Goal: Transaction & Acquisition: Purchase product/service

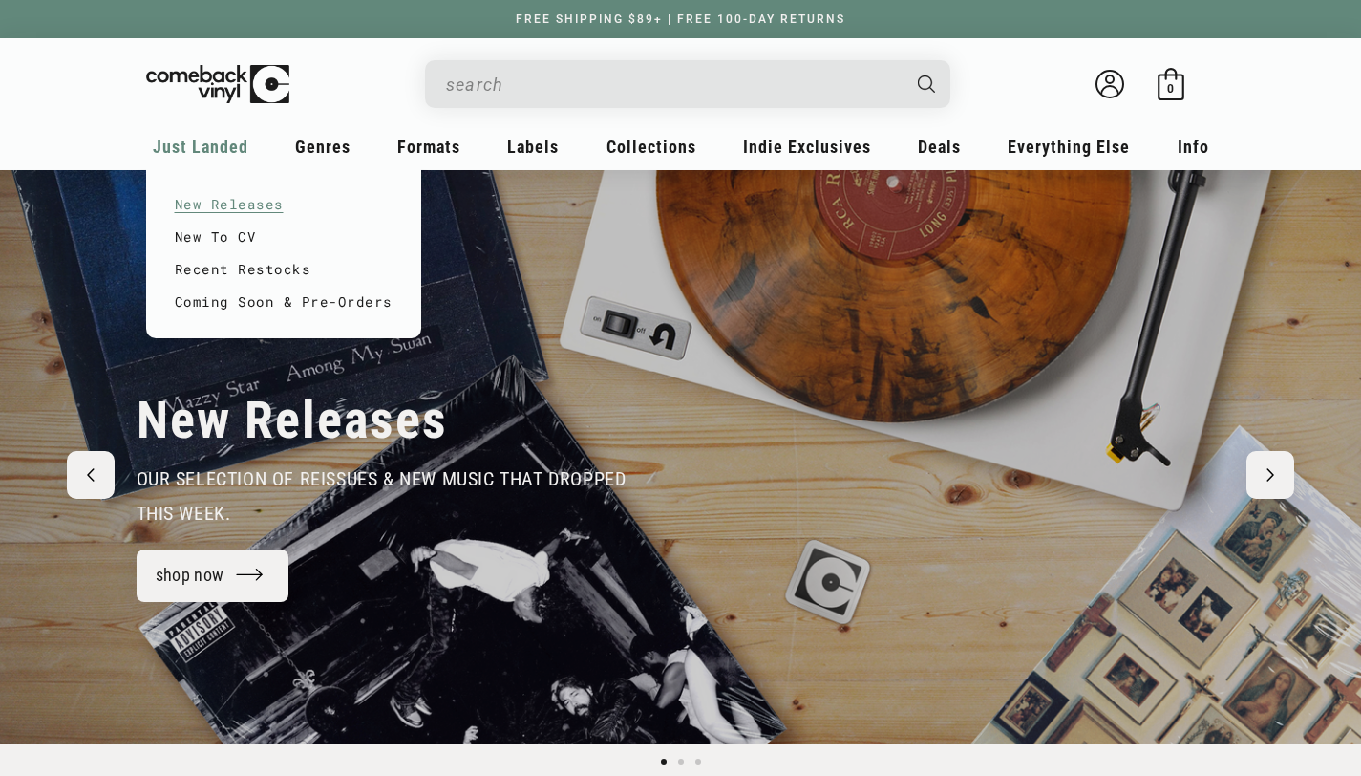
click at [261, 197] on link "New Releases" at bounding box center [284, 204] width 218 height 32
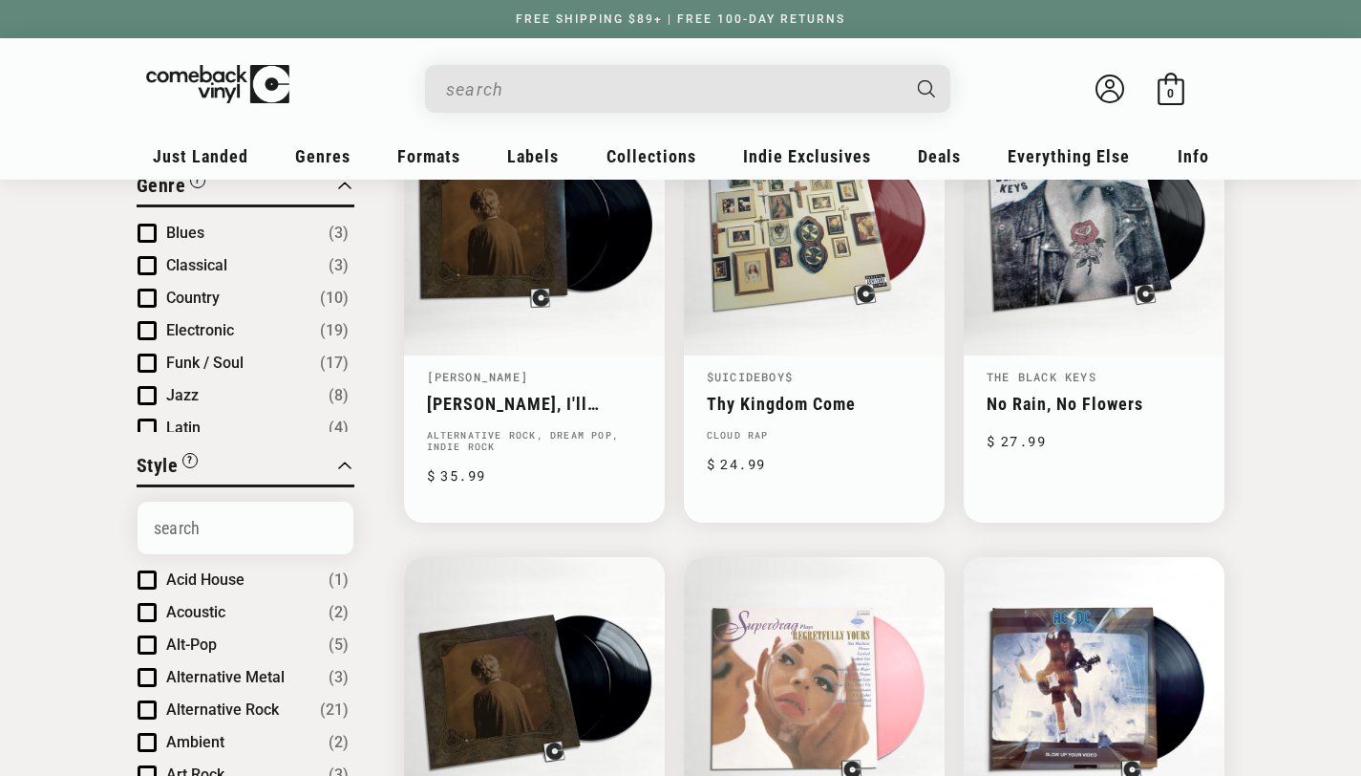
scroll to position [153, 0]
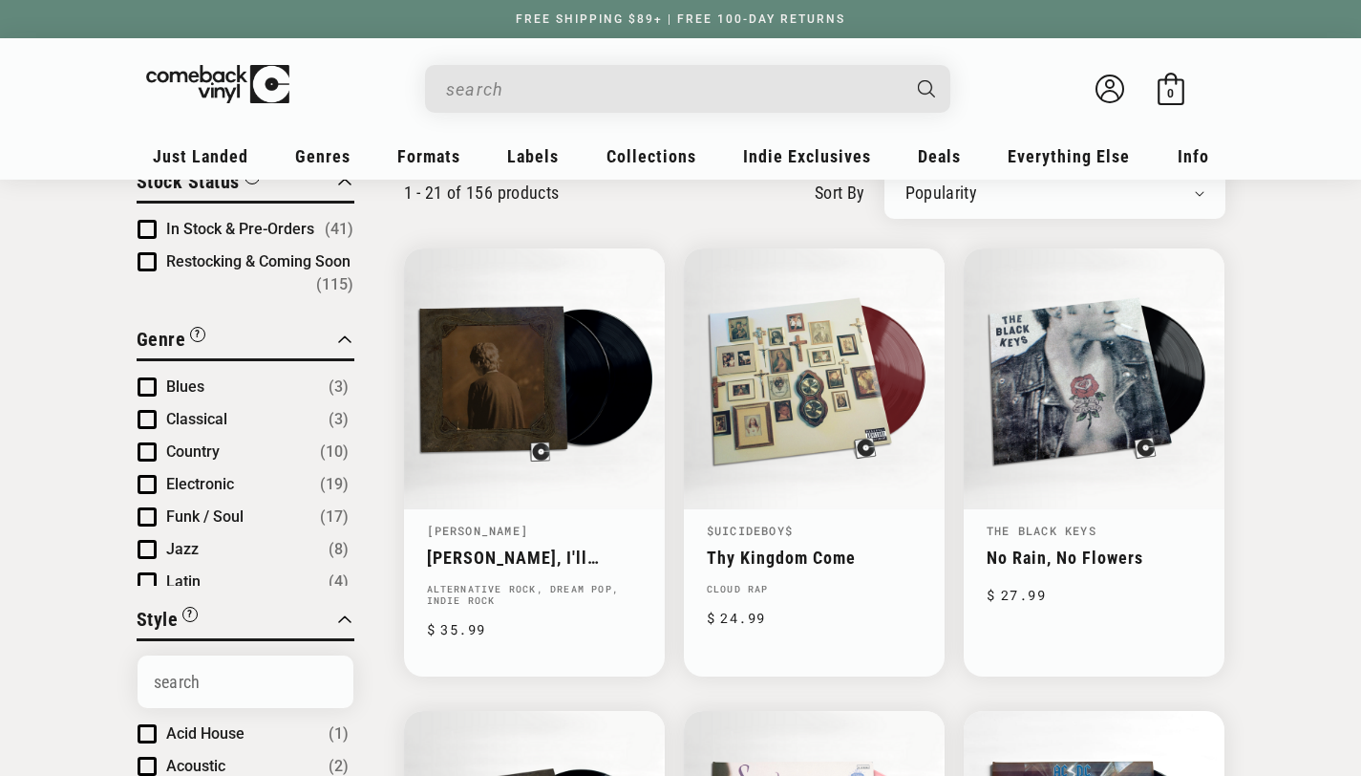
click at [150, 383] on span "Product filter" at bounding box center [147, 386] width 19 height 19
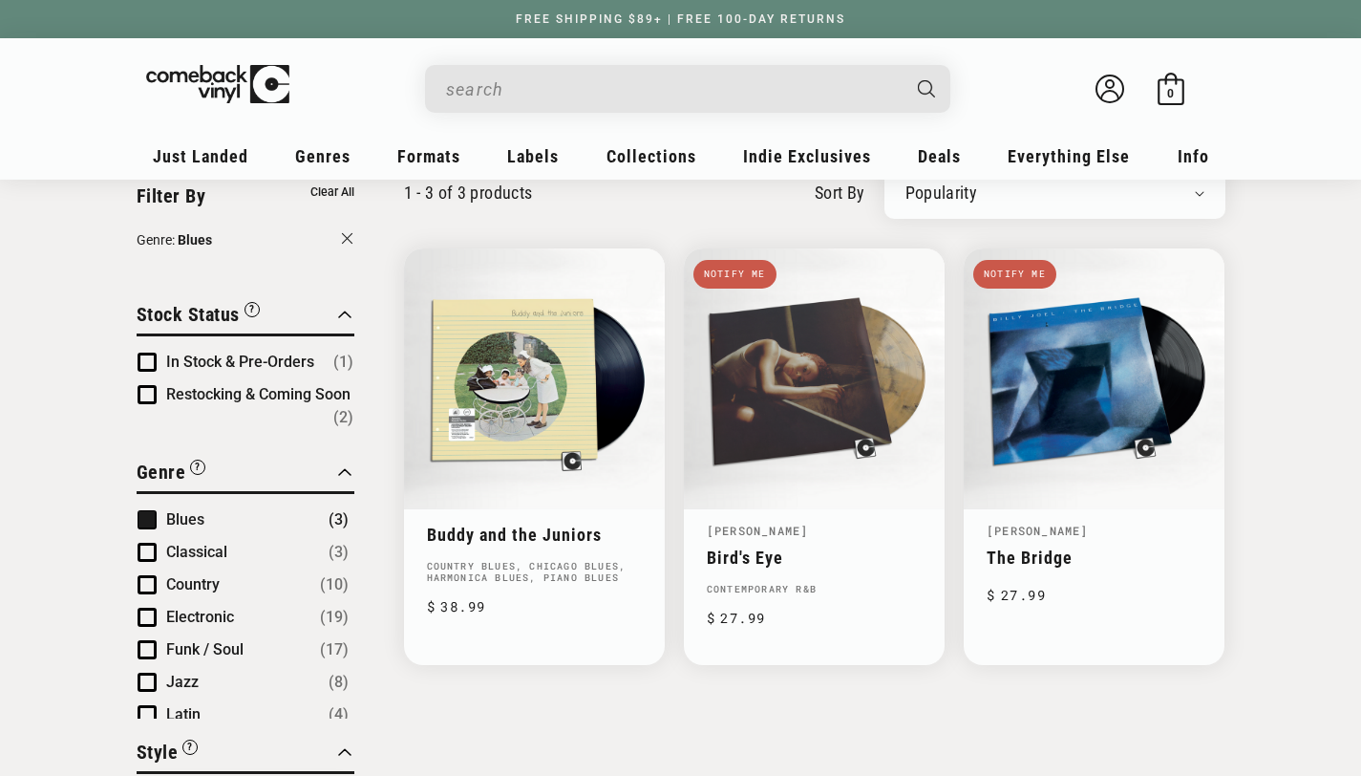
click at [141, 355] on span "Product filter" at bounding box center [147, 362] width 19 height 19
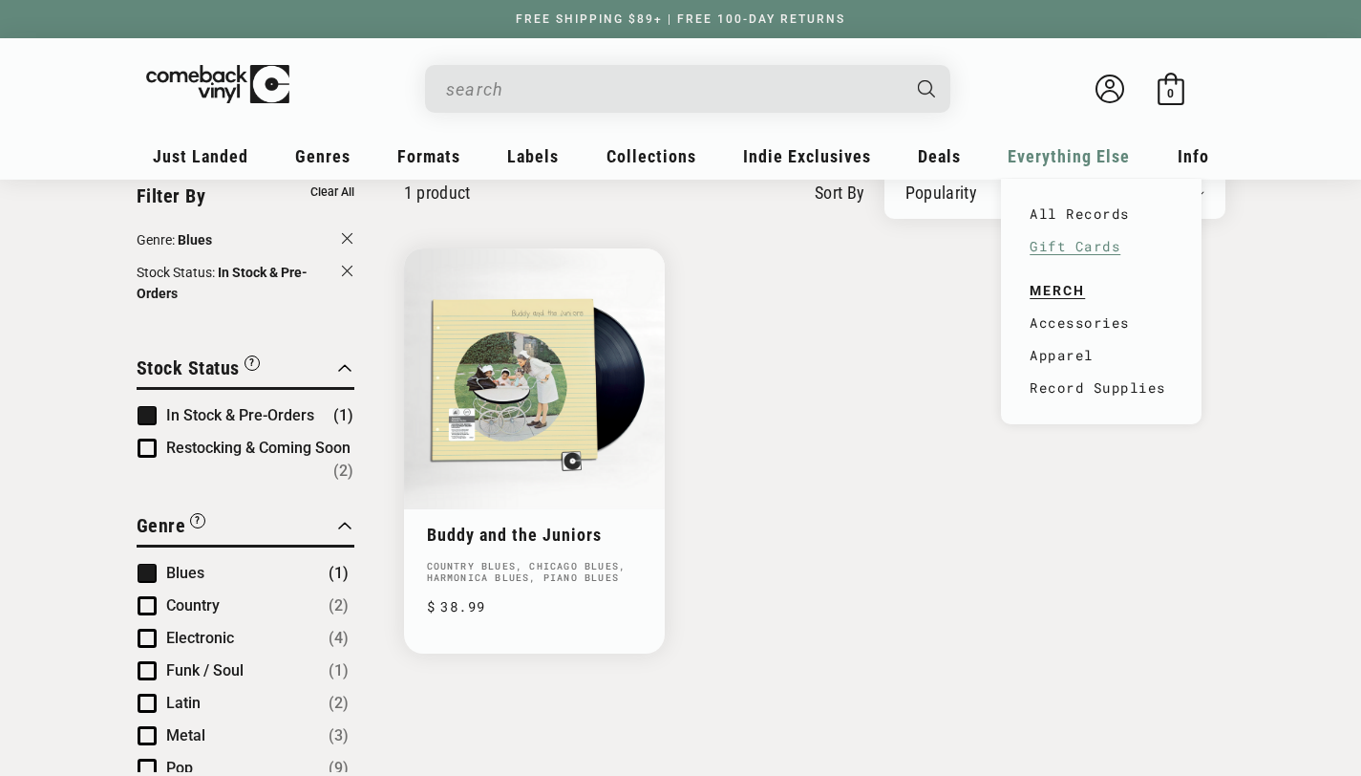
click at [1086, 240] on link "Gift Cards" at bounding box center [1101, 246] width 143 height 32
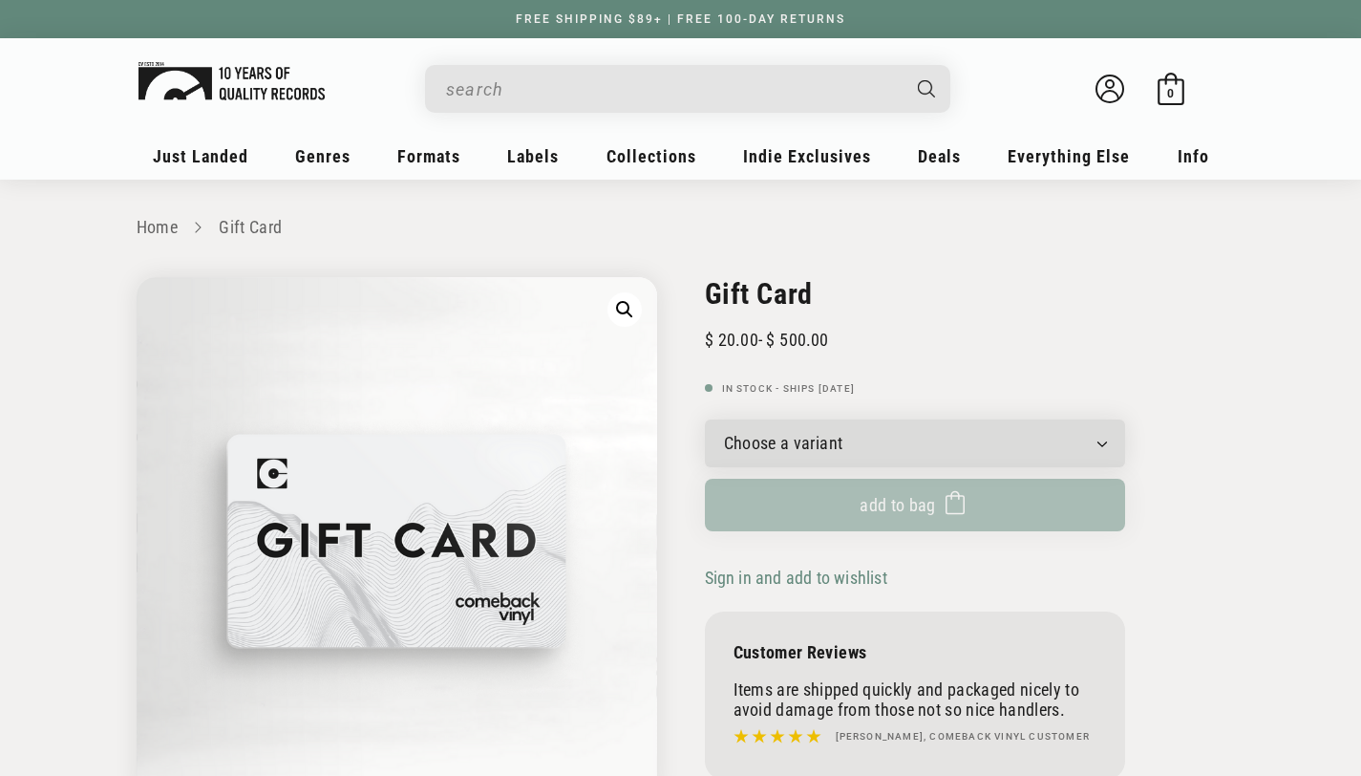
click at [190, 73] on img at bounding box center [232, 81] width 186 height 38
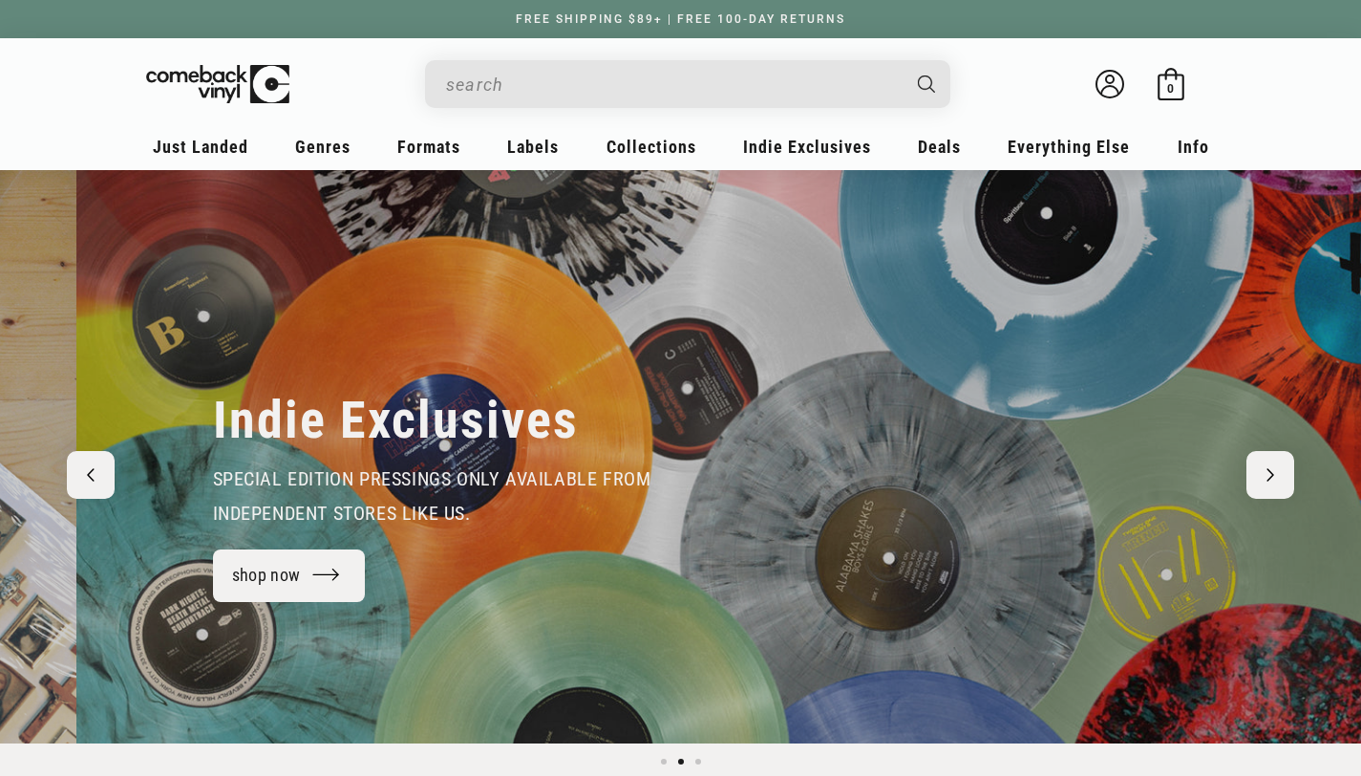
scroll to position [0, 1361]
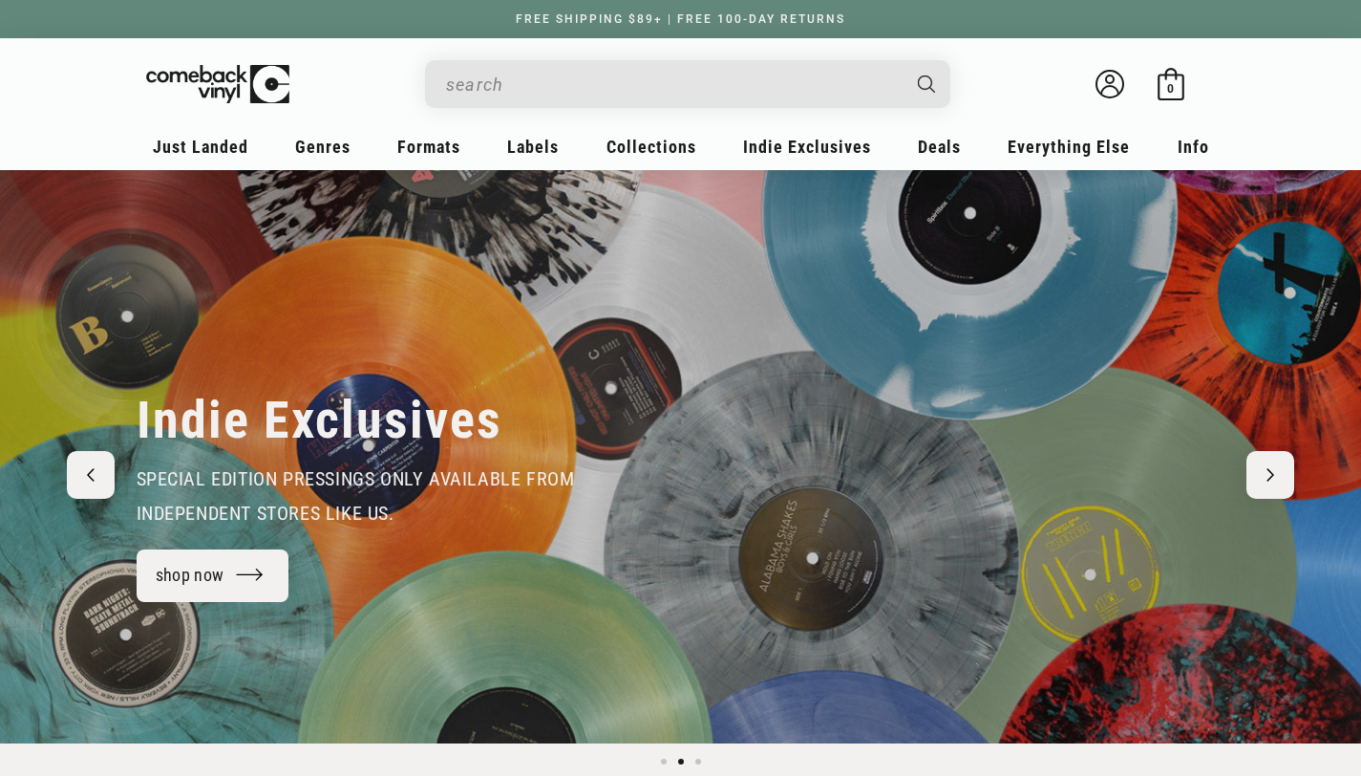
click at [977, 308] on div "Indie Exclusives special edition pressings only available from independent stor…" at bounding box center [681, 456] width 1185 height 573
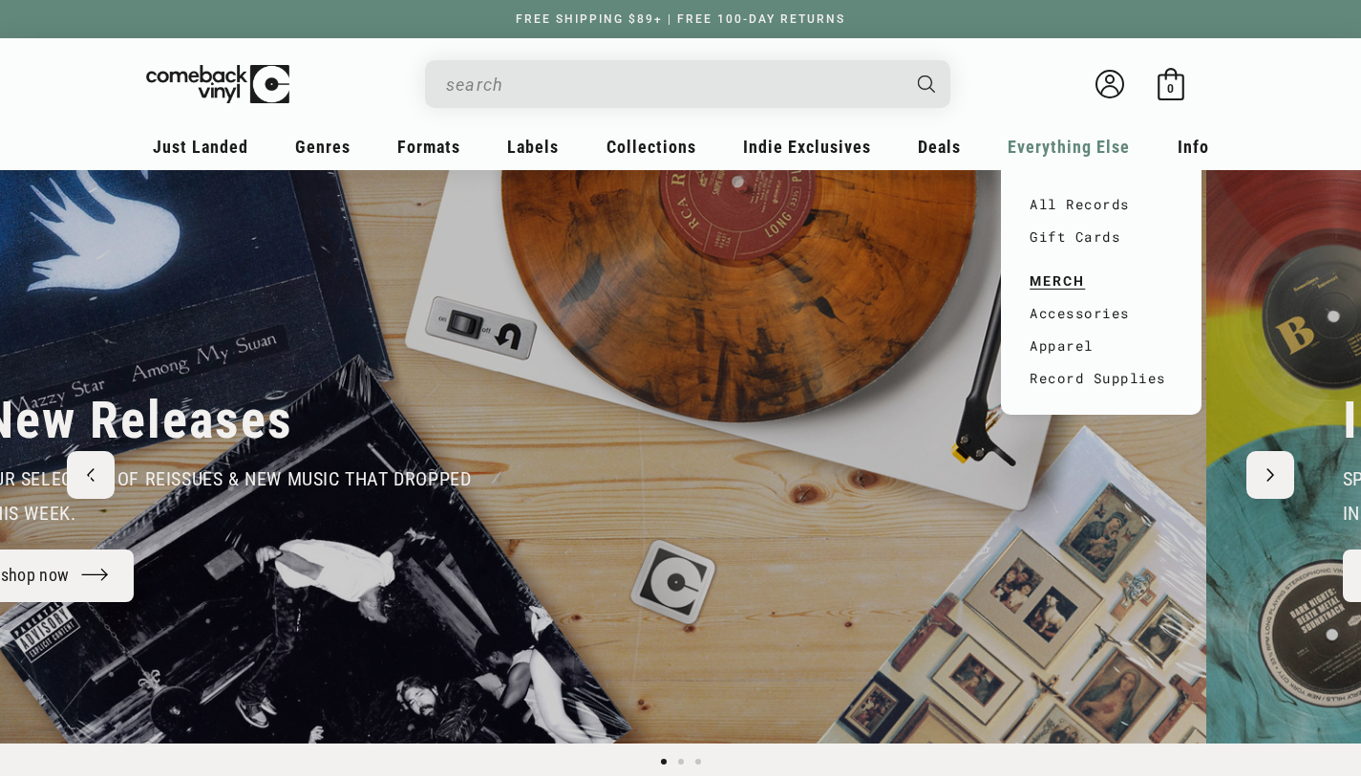
scroll to position [0, 0]
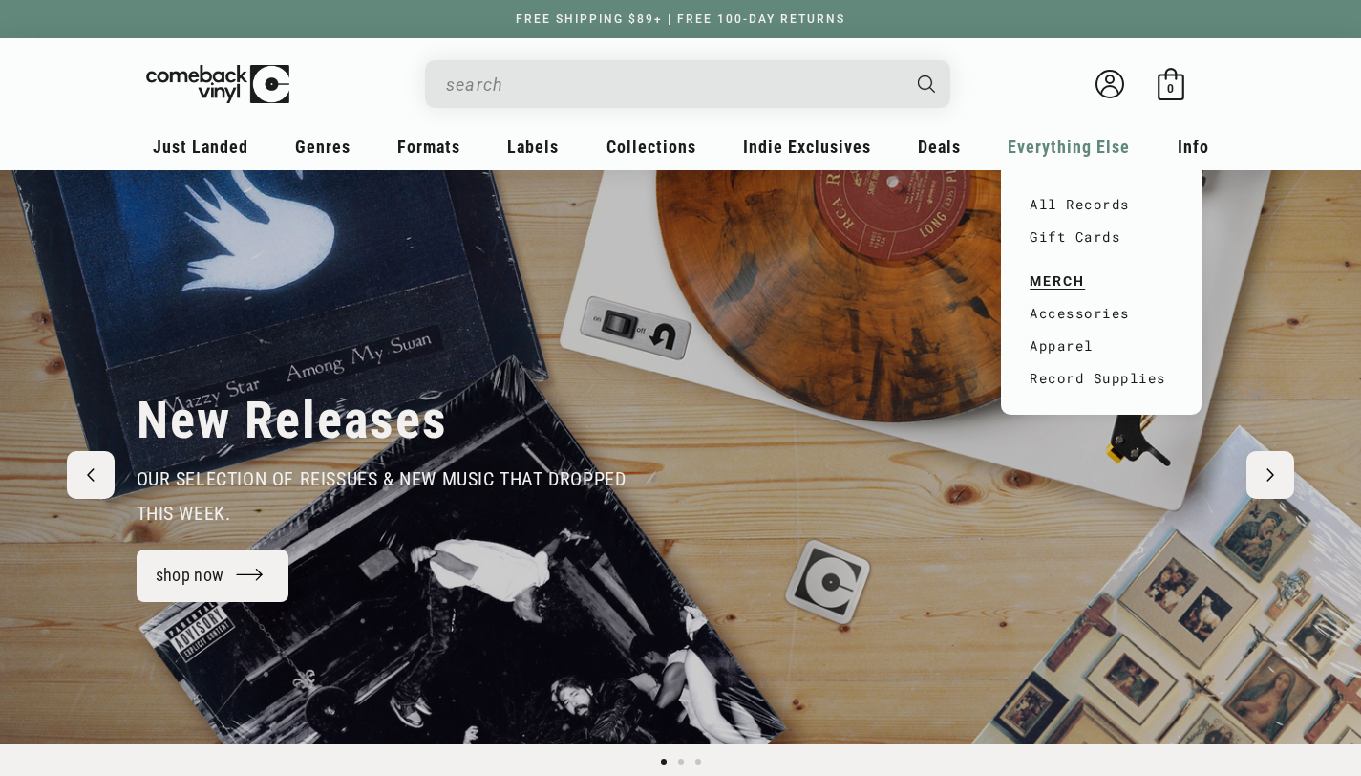
click at [421, 295] on div "All Records Gift Cards MERCH Accessories Apparel Record Supplies" at bounding box center [283, 253] width 275 height 169
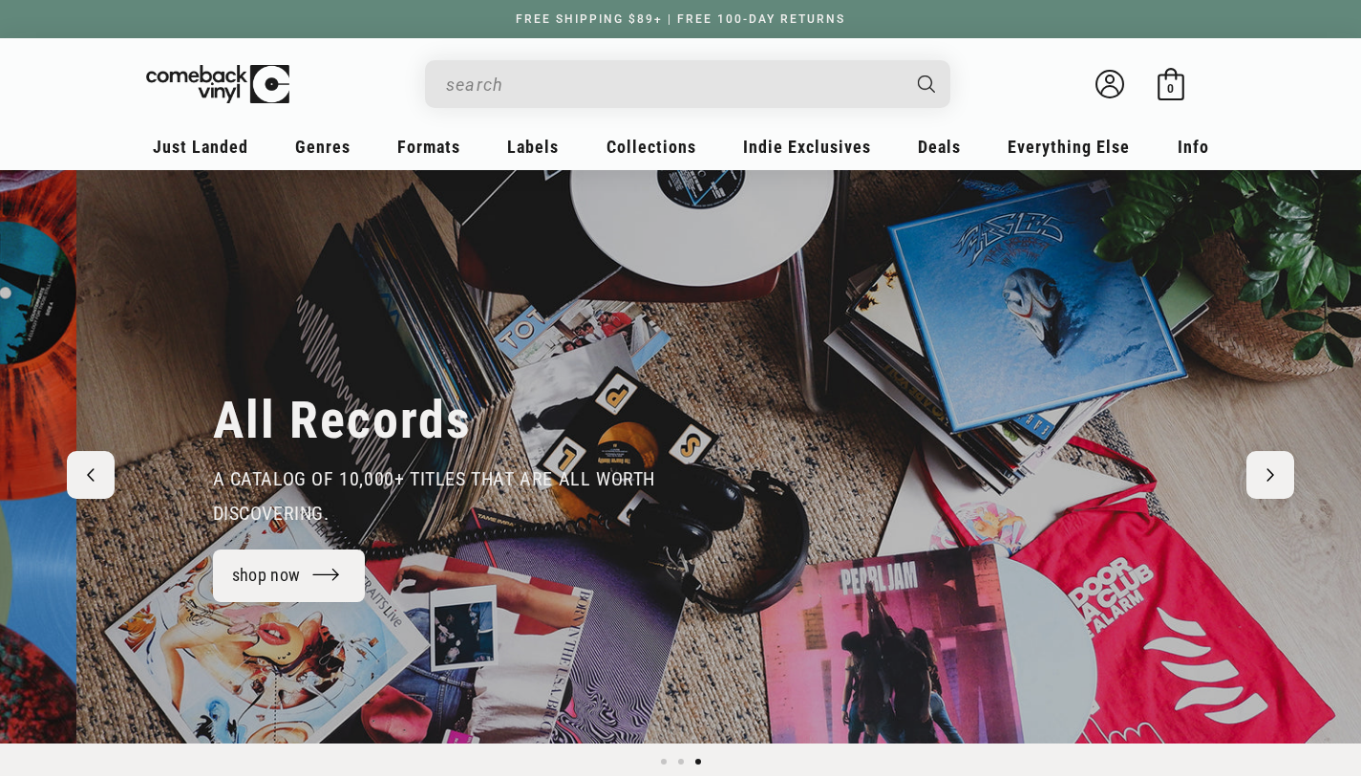
scroll to position [0, 2723]
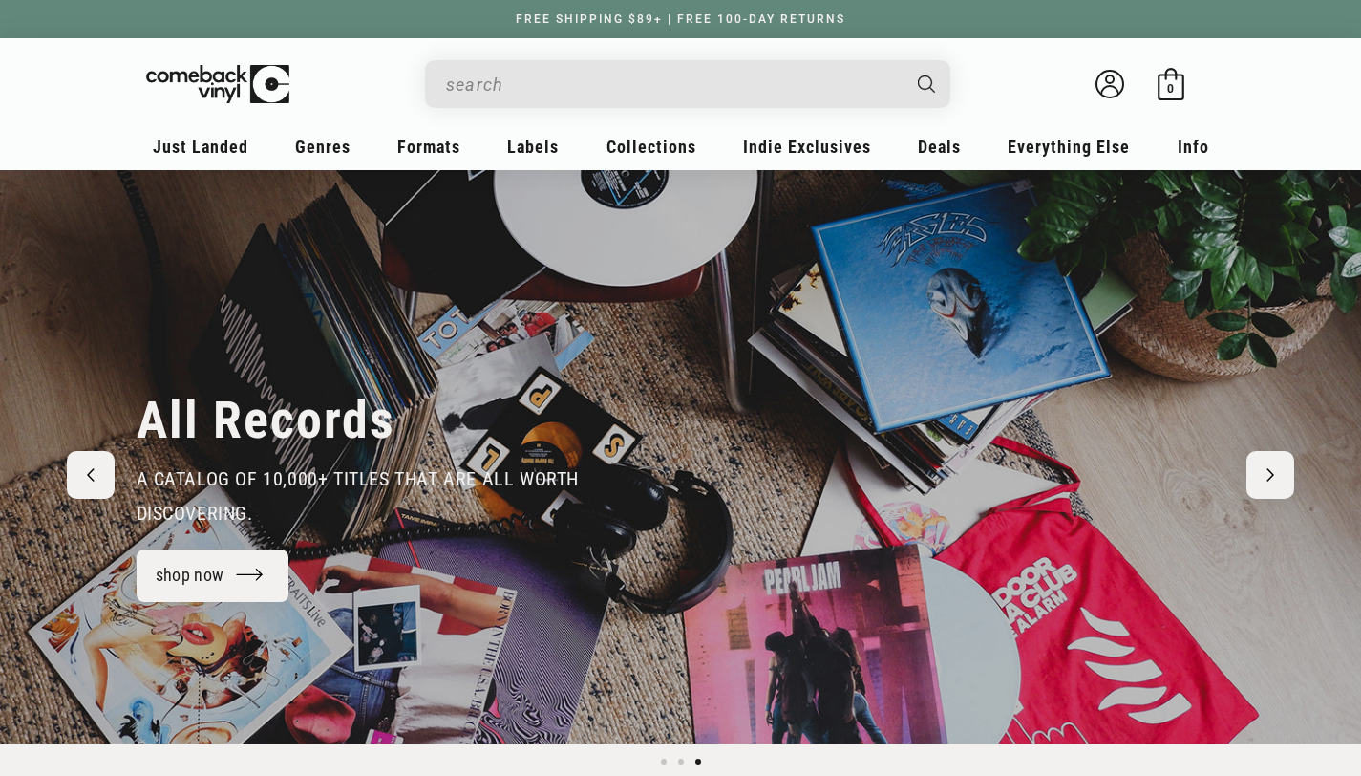
click at [99, 467] on div "All Records a catalog of 10,000+ Titles that are all worth discovering. shop now" at bounding box center [681, 456] width 1185 height 573
click at [93, 478] on div "All Records a catalog of 10,000+ Titles that are all worth discovering. shop now" at bounding box center [681, 456] width 1185 height 573
click at [1268, 488] on div "All Records a catalog of 10,000+ Titles that are all worth discovering. shop now" at bounding box center [681, 456] width 1185 height 573
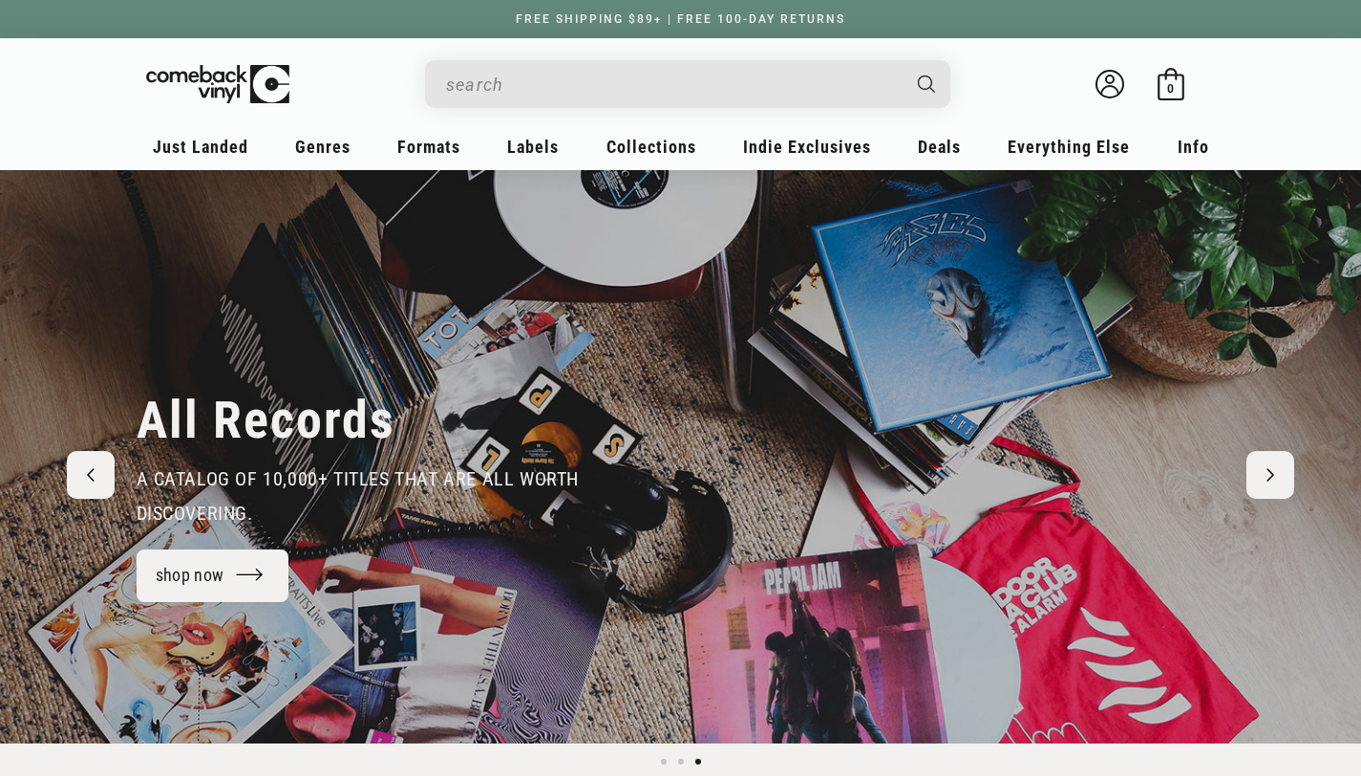
click at [1268, 488] on div "All Records a catalog of 10,000+ Titles that are all worth discovering. shop now" at bounding box center [681, 456] width 1185 height 573
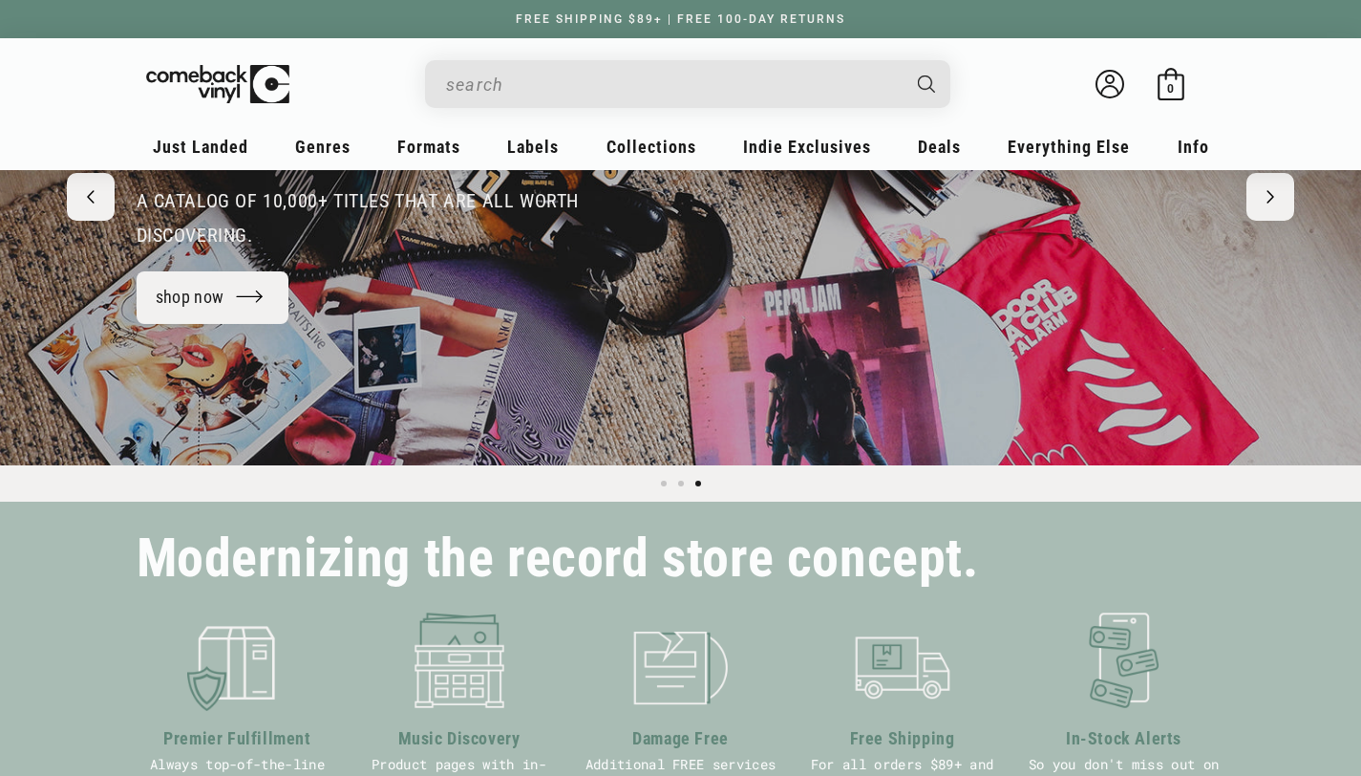
scroll to position [306, 0]
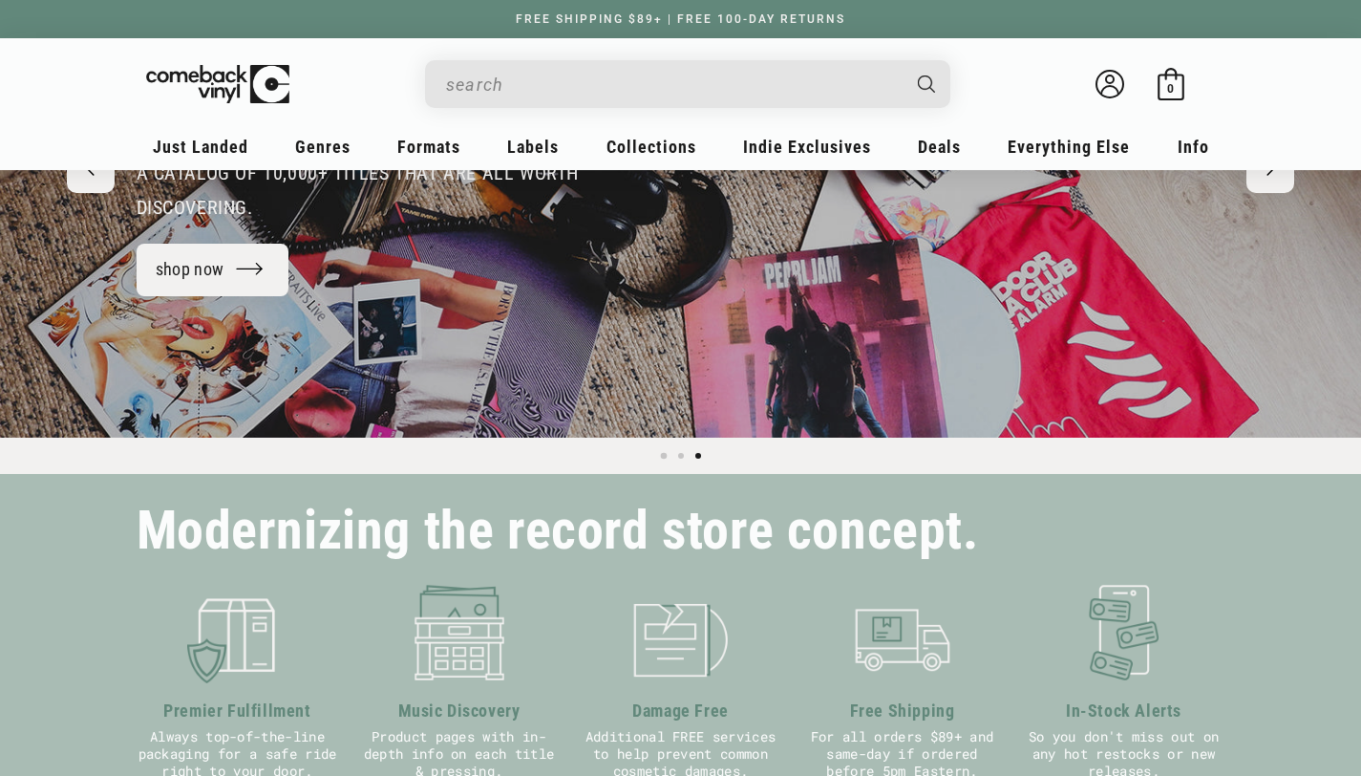
click at [664, 456] on span "Load slide 1 of 3" at bounding box center [663, 456] width 7 height 7
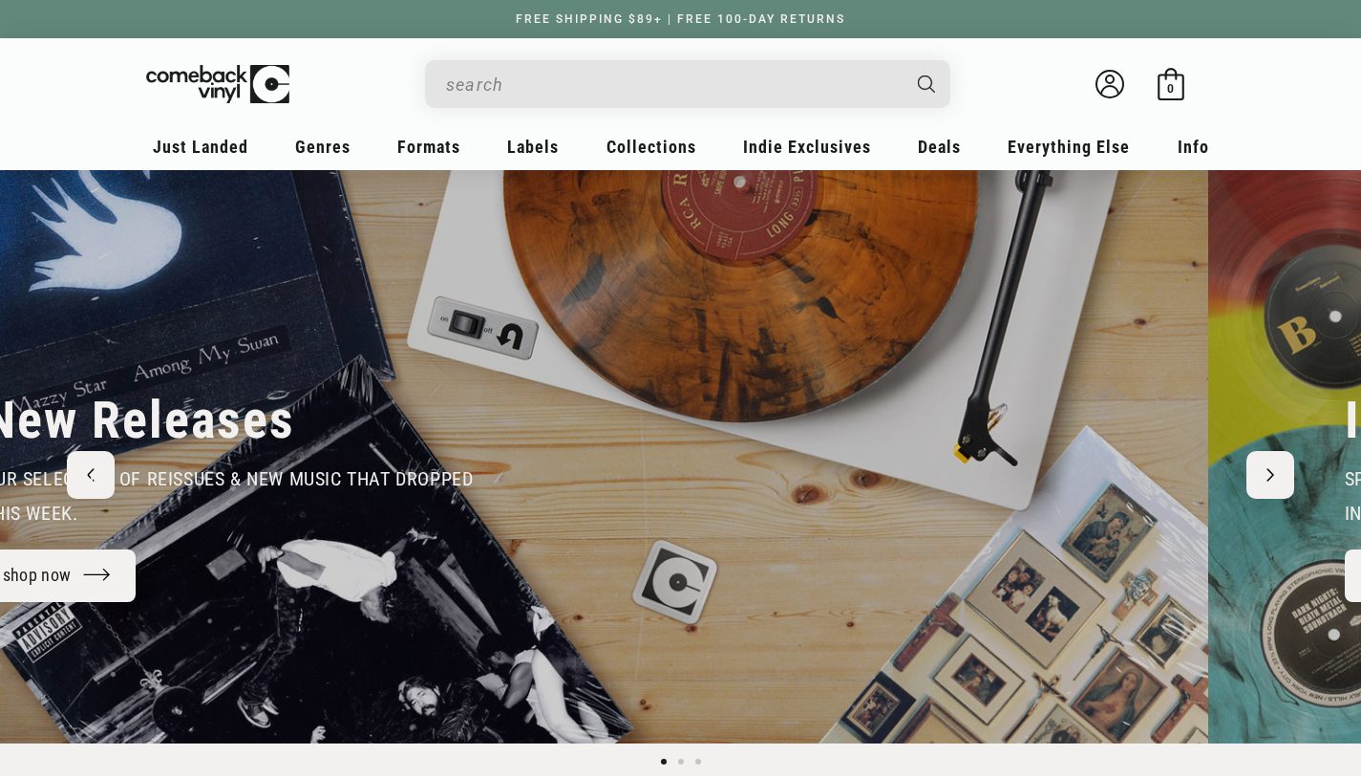
scroll to position [0, 0]
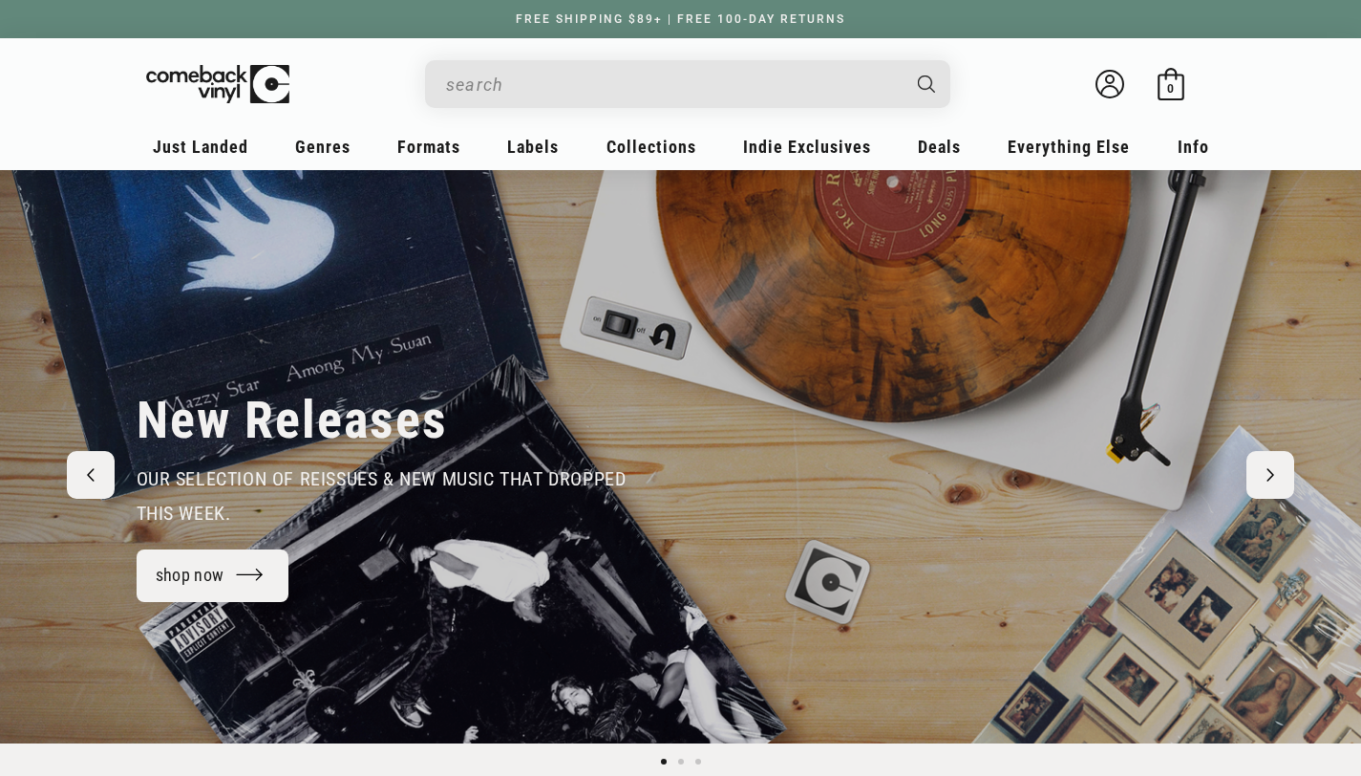
click at [1272, 477] on div "New Releases our selection of reissues & new music that dropped this week. shop…" at bounding box center [681, 456] width 1185 height 573
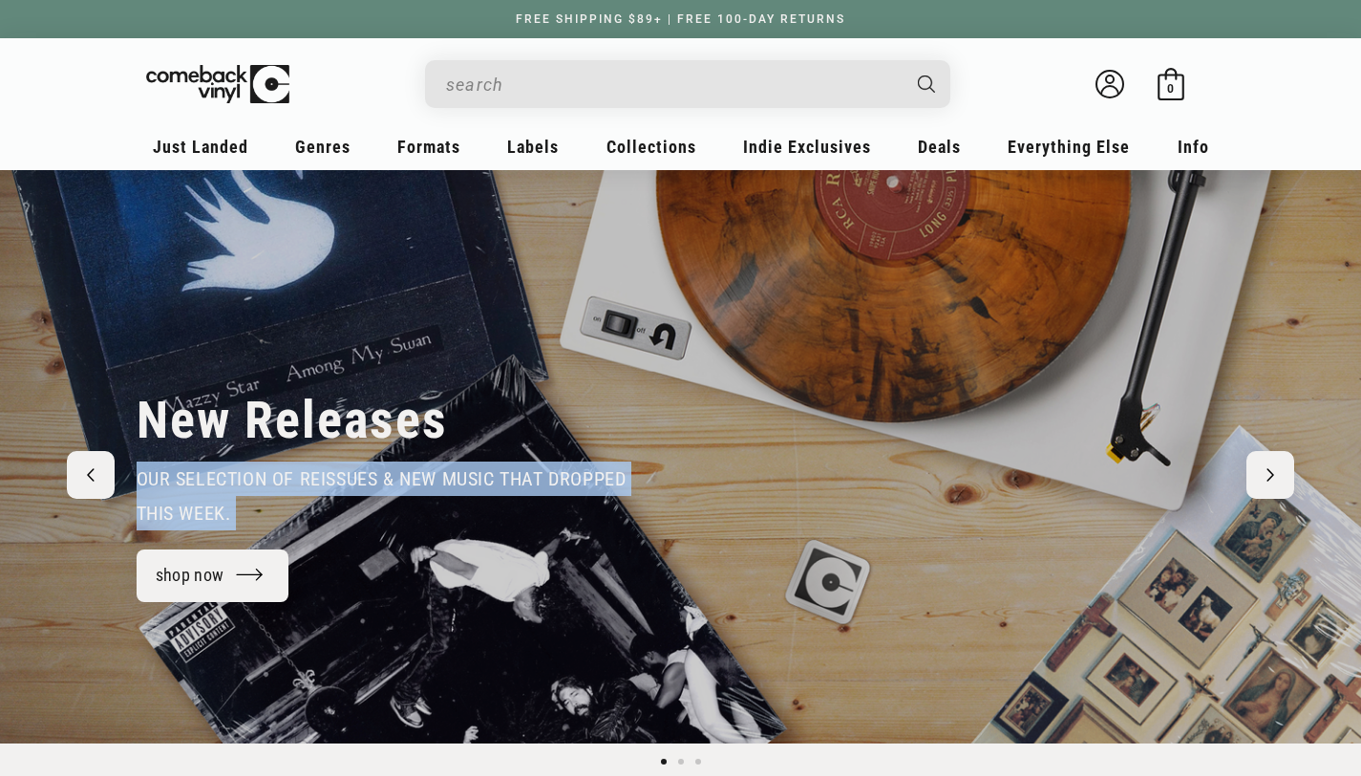
click at [1270, 475] on div "New Releases our selection of reissues & new music that dropped this week. shop…" at bounding box center [681, 456] width 1185 height 573
click at [1272, 475] on div "New Releases our selection of reissues & new music that dropped this week. shop…" at bounding box center [681, 456] width 1185 height 573
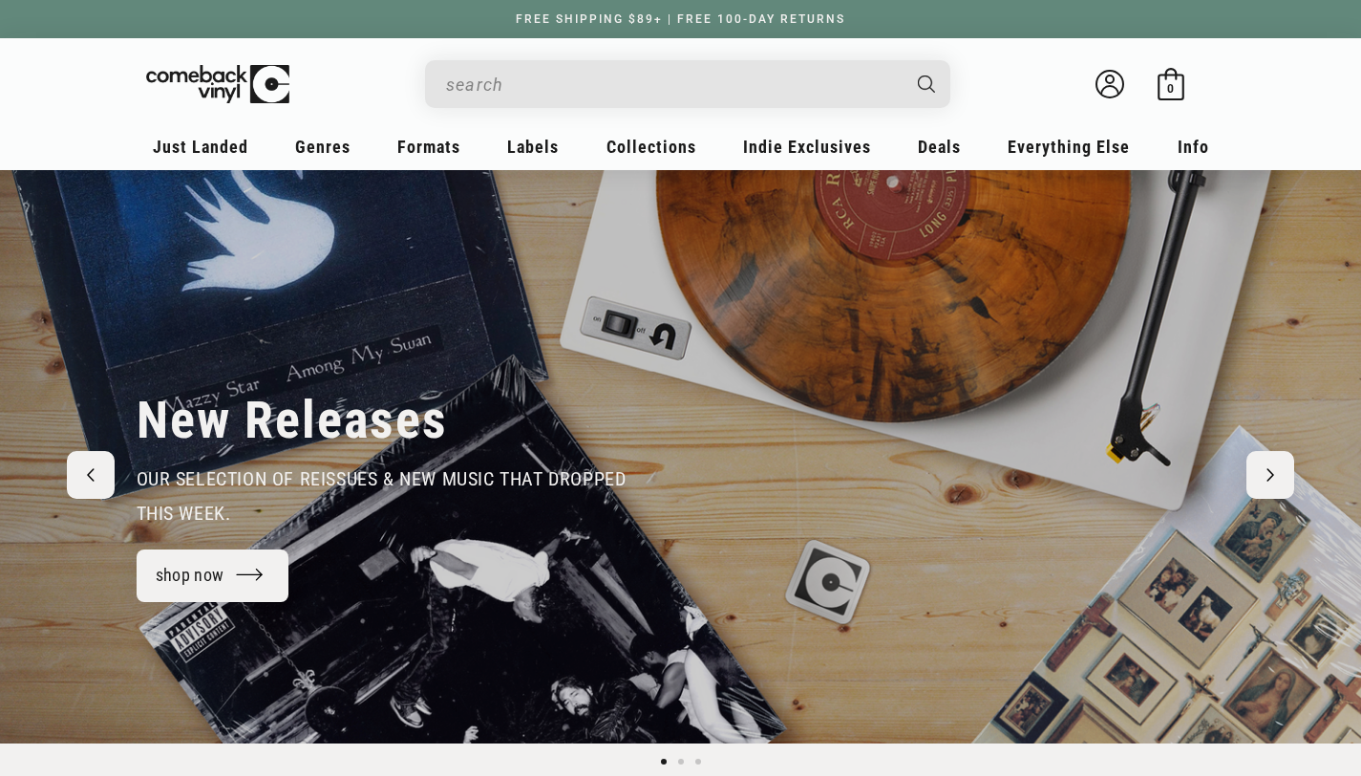
click at [1267, 481] on div "New Releases our selection of reissues & new music that dropped this week. shop…" at bounding box center [681, 456] width 1185 height 573
click at [101, 463] on div "New Releases our selection of reissues & new music that dropped this week. shop…" at bounding box center [681, 456] width 1185 height 573
click at [54, 350] on div "New Releases our selection of reissues & new music that dropped this week. shop…" at bounding box center [680, 456] width 1361 height 573
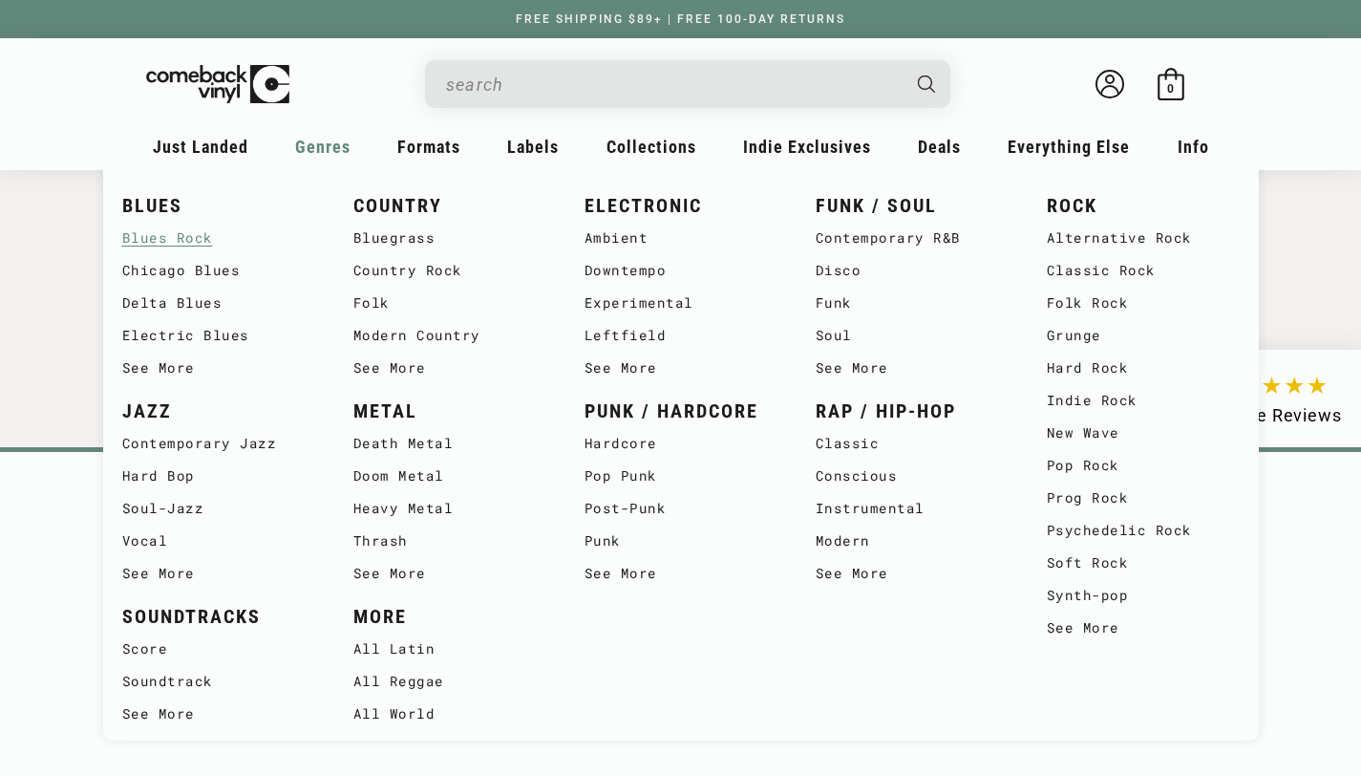
click at [220, 236] on link "Blues Rock" at bounding box center [218, 238] width 193 height 32
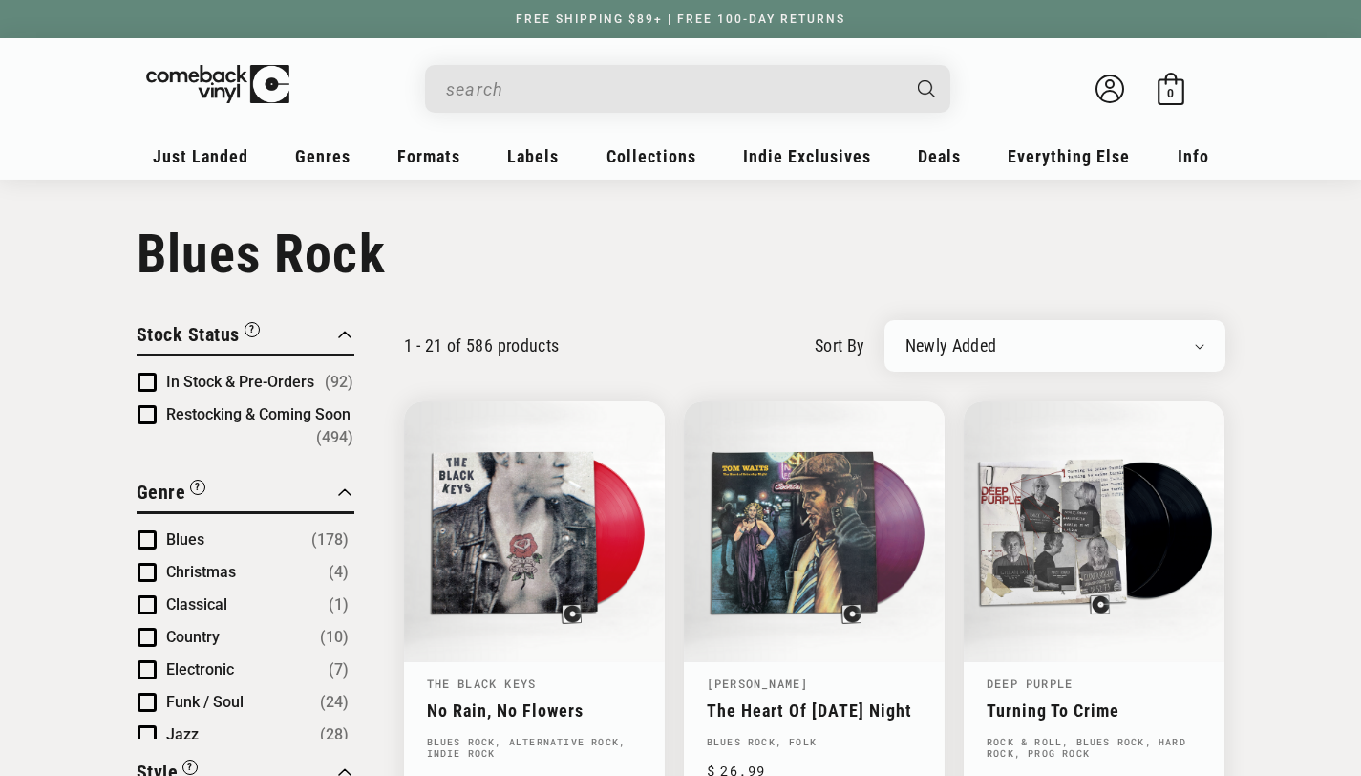
click at [268, 375] on span "In Stock & Pre-Orders" at bounding box center [240, 382] width 148 height 18
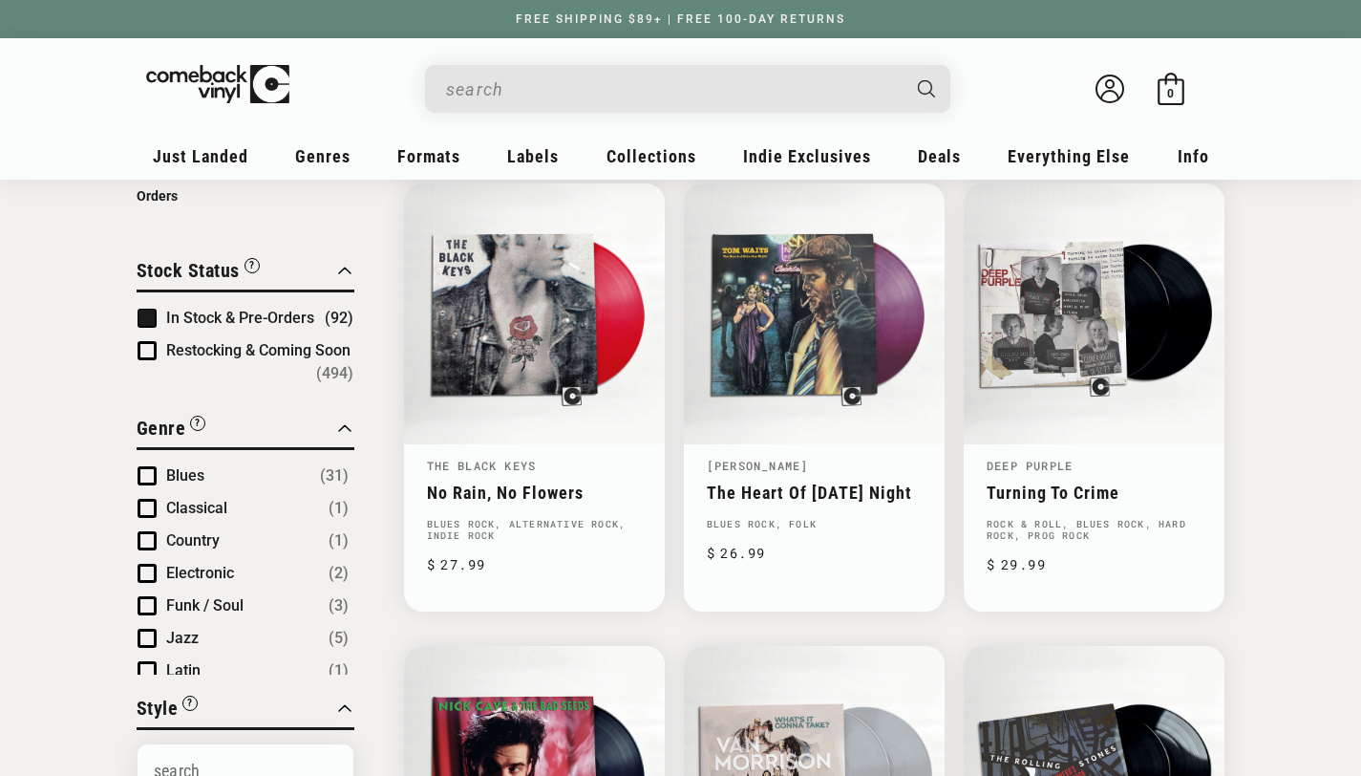
scroll to position [225, 0]
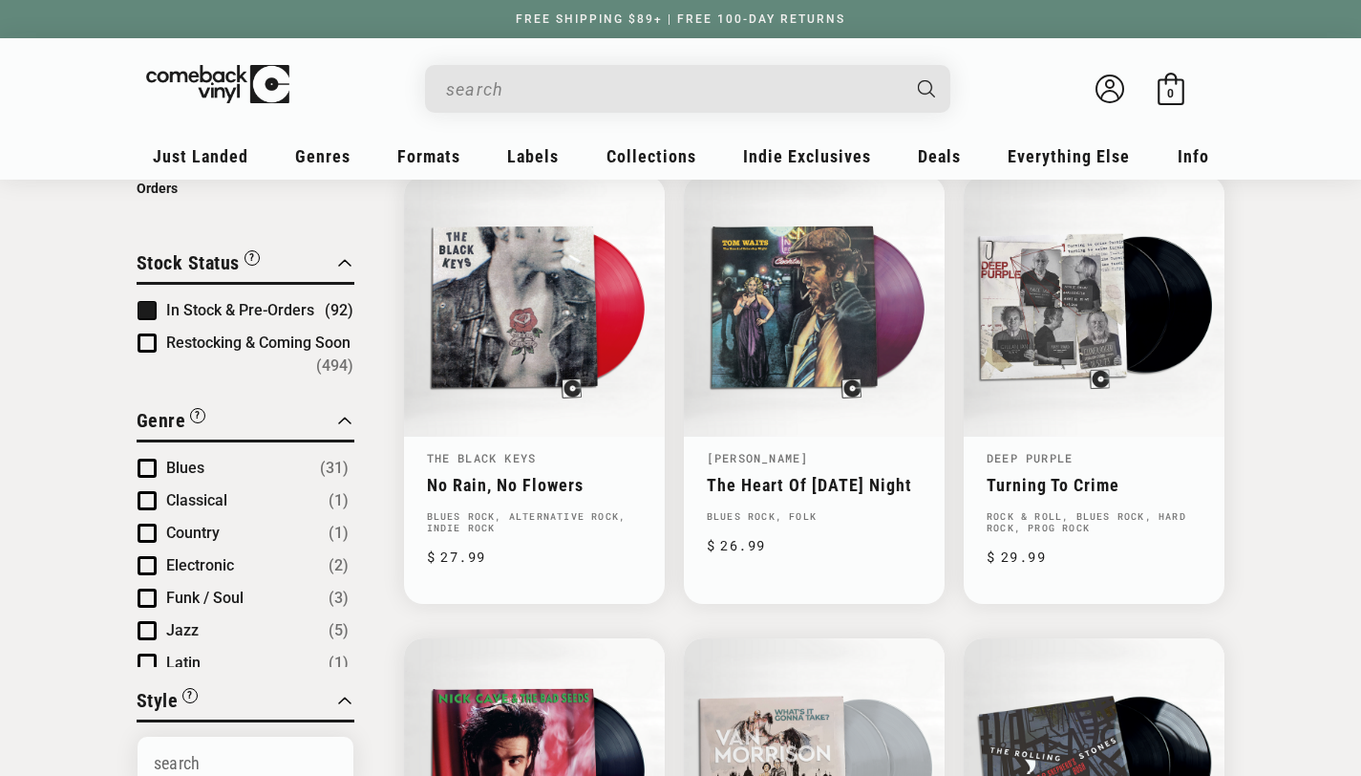
click at [145, 462] on span "Product filter" at bounding box center [147, 468] width 19 height 19
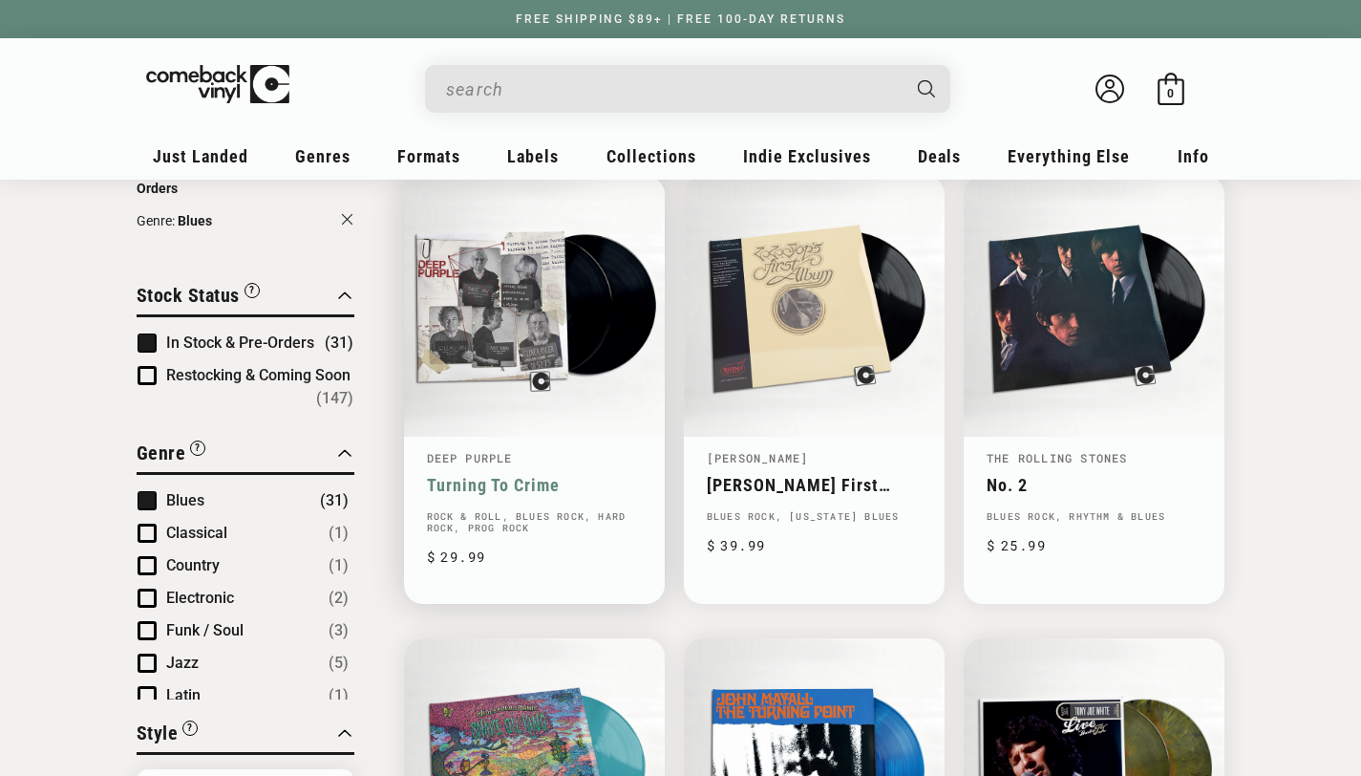
click at [527, 487] on link "Turning To Crime" at bounding box center [534, 485] width 215 height 20
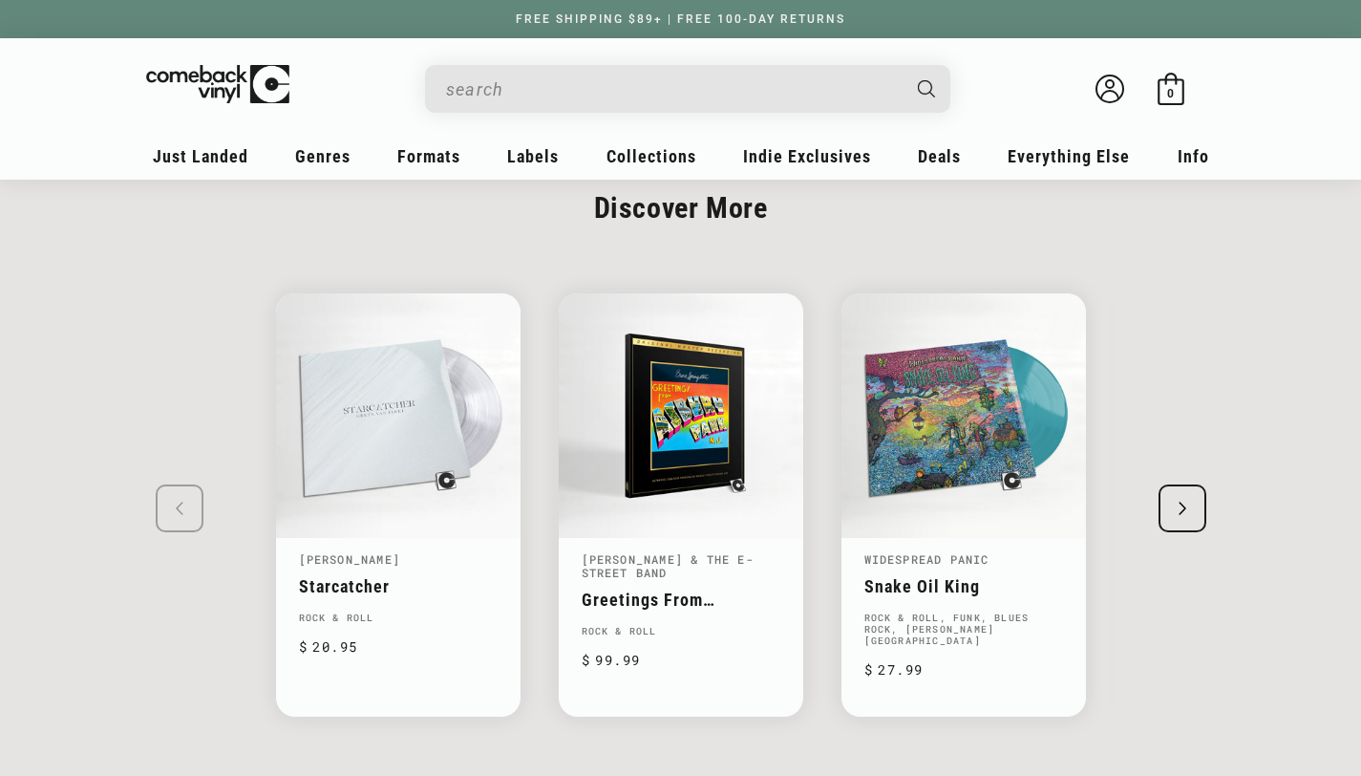
scroll to position [2519, 0]
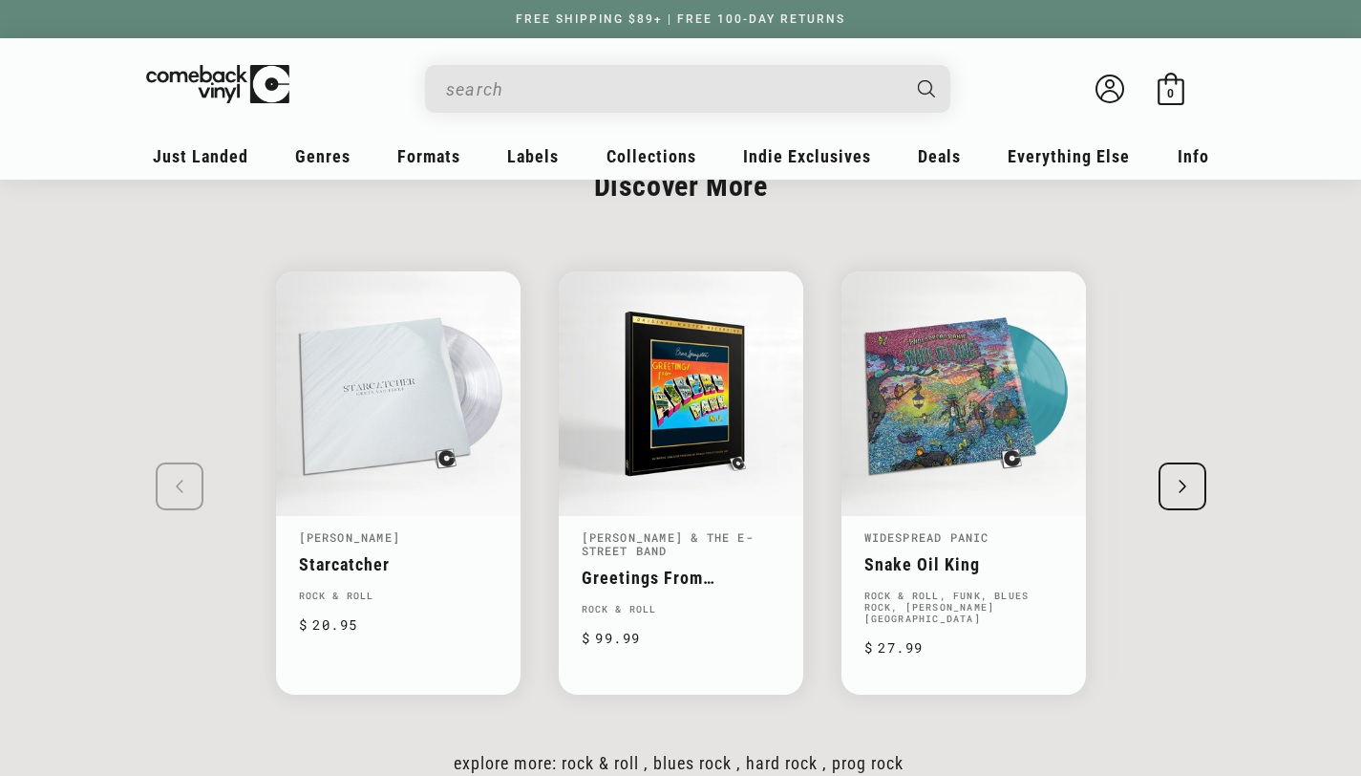
click at [1173, 486] on div "Next slide" at bounding box center [1183, 486] width 48 height 48
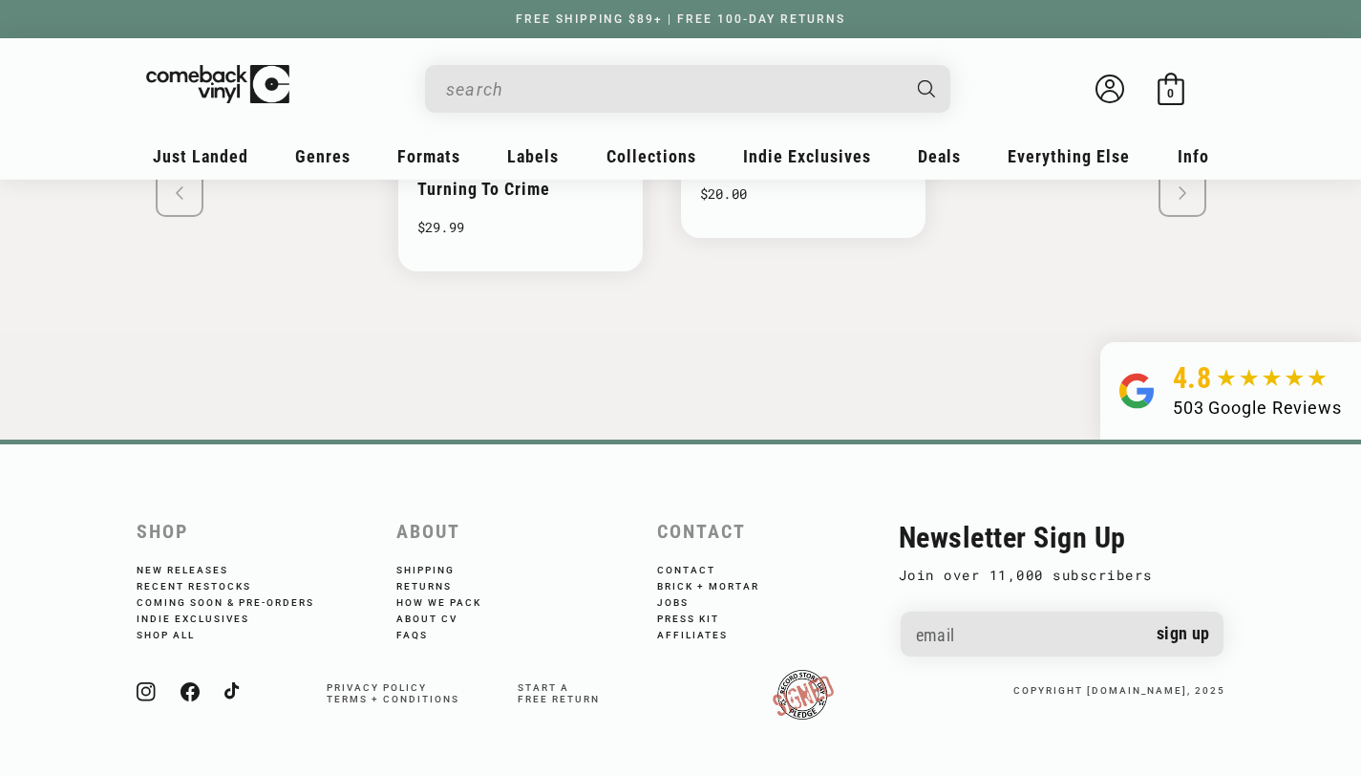
scroll to position [3552, 0]
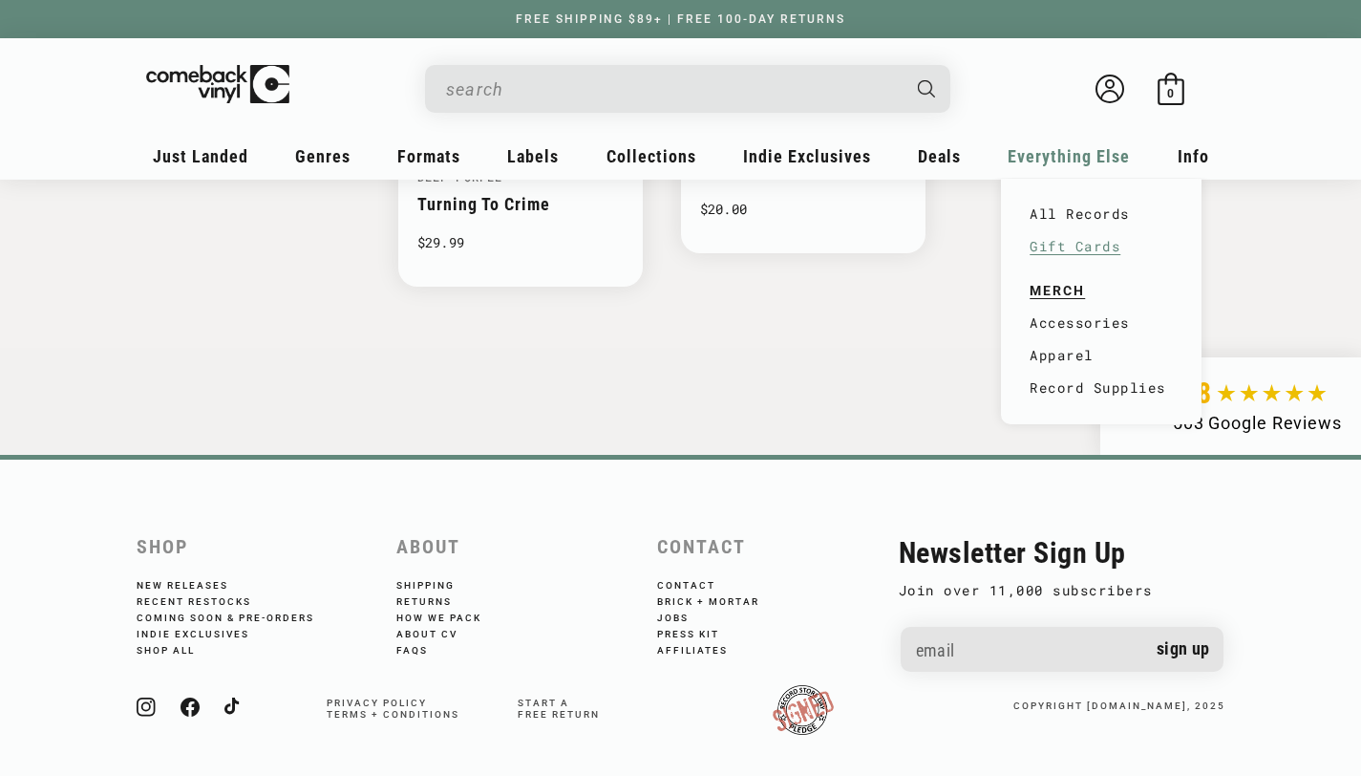
click at [1086, 241] on link "Gift Cards" at bounding box center [1101, 246] width 143 height 32
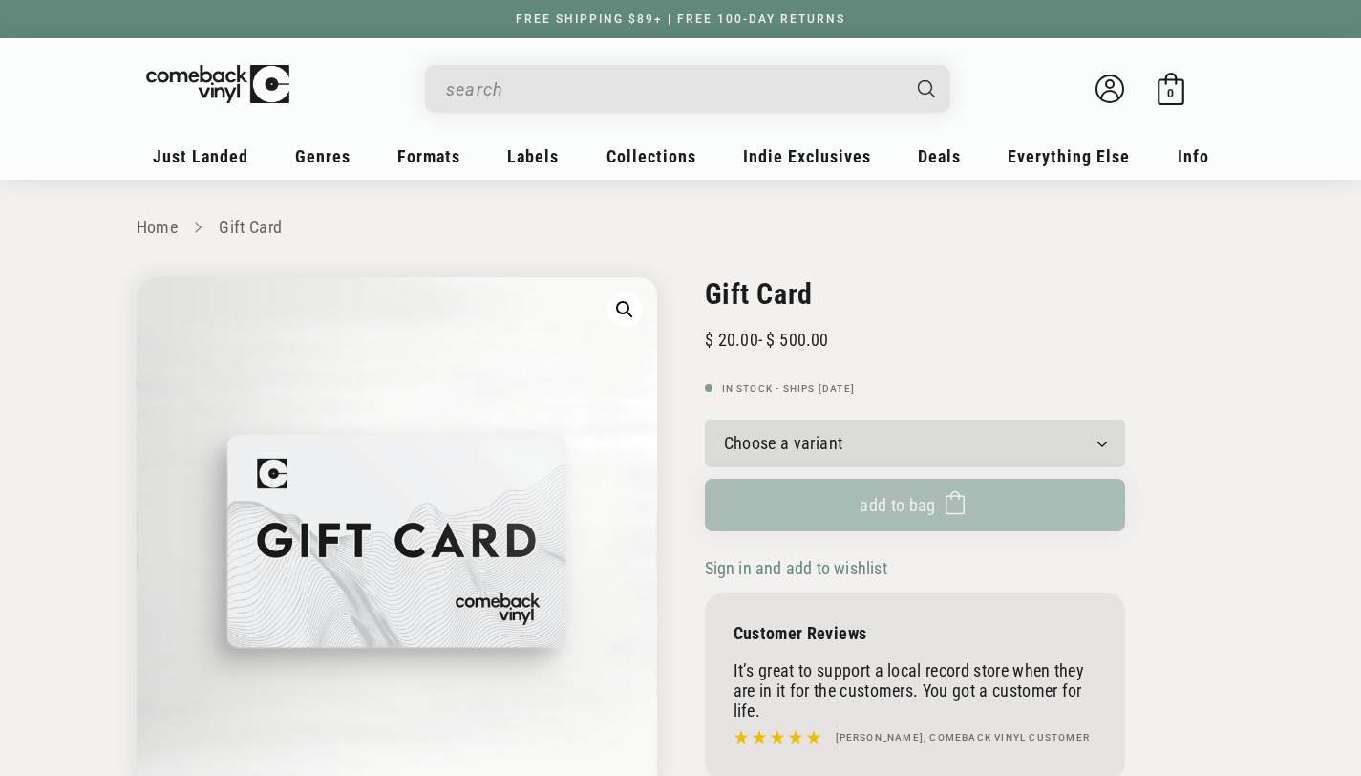
click at [910, 453] on select "Choose a variant $20.00 $25.00 $30.00 $40.00 $50.00 $75.00 $100.00 $125.00 $150…" at bounding box center [915, 443] width 420 height 48
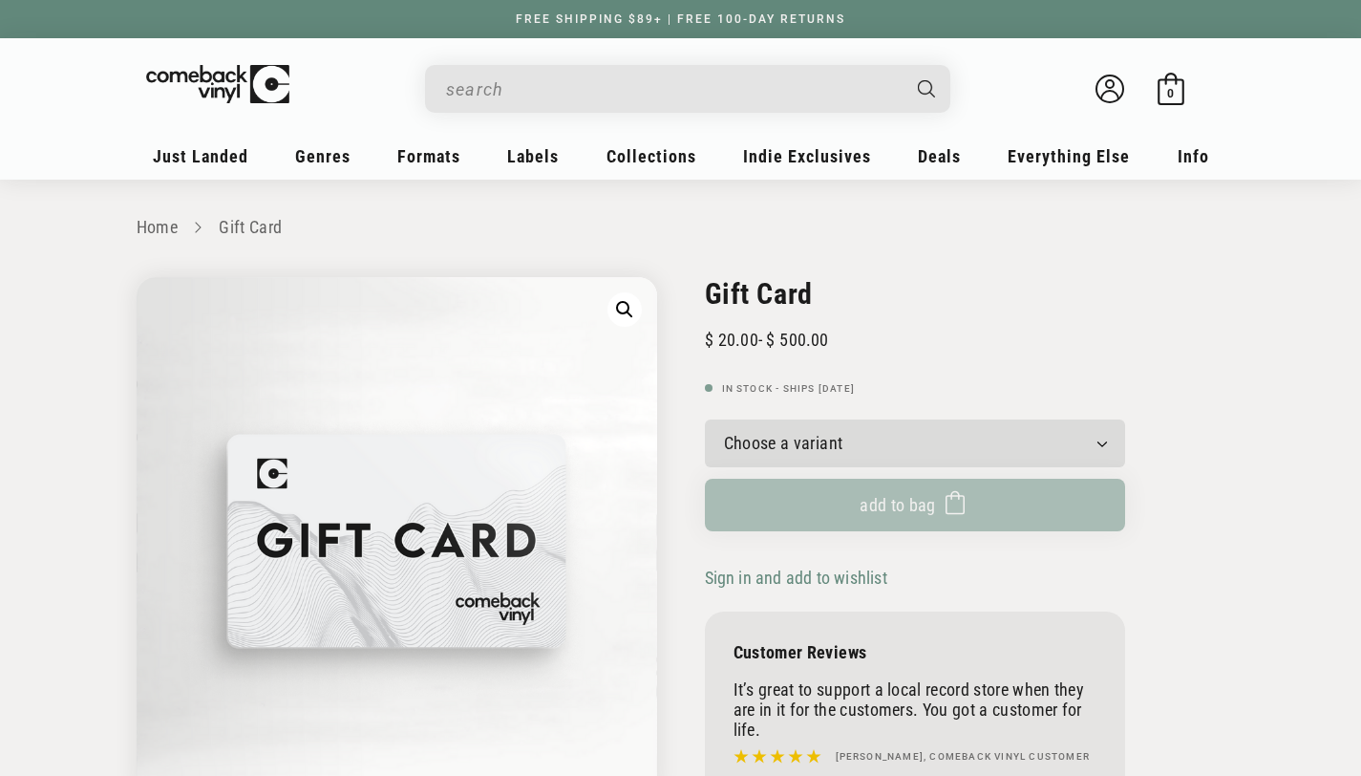
select select "$30.00"
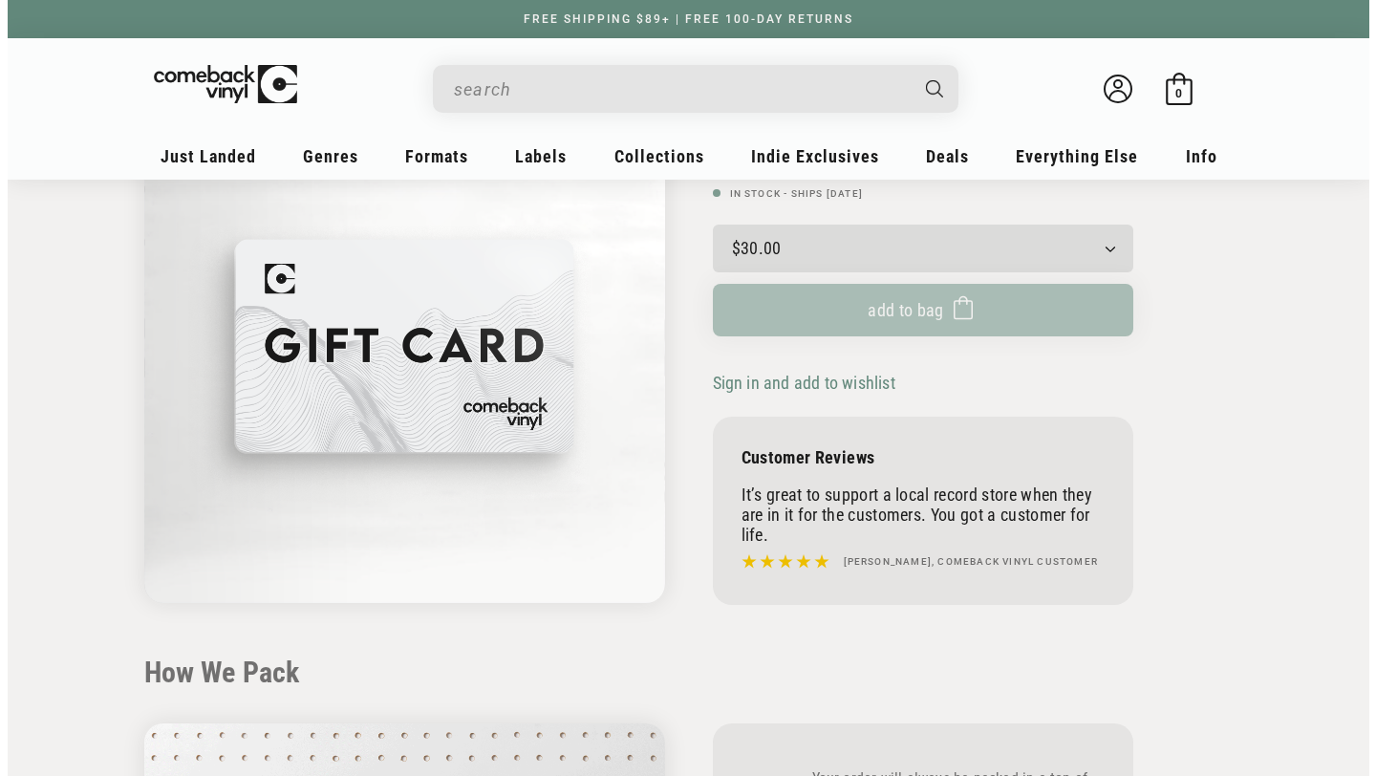
scroll to position [174, 0]
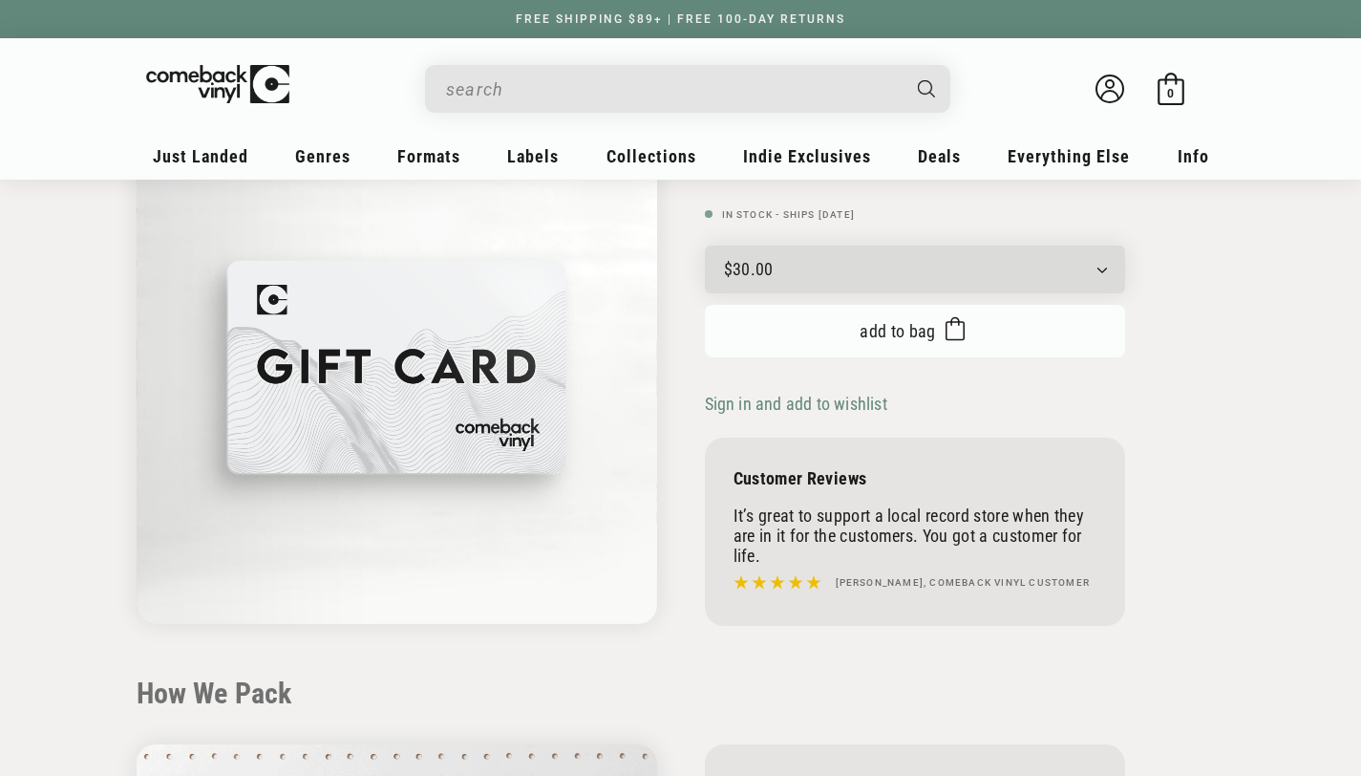
click at [908, 332] on span "Add to bag" at bounding box center [898, 331] width 76 height 20
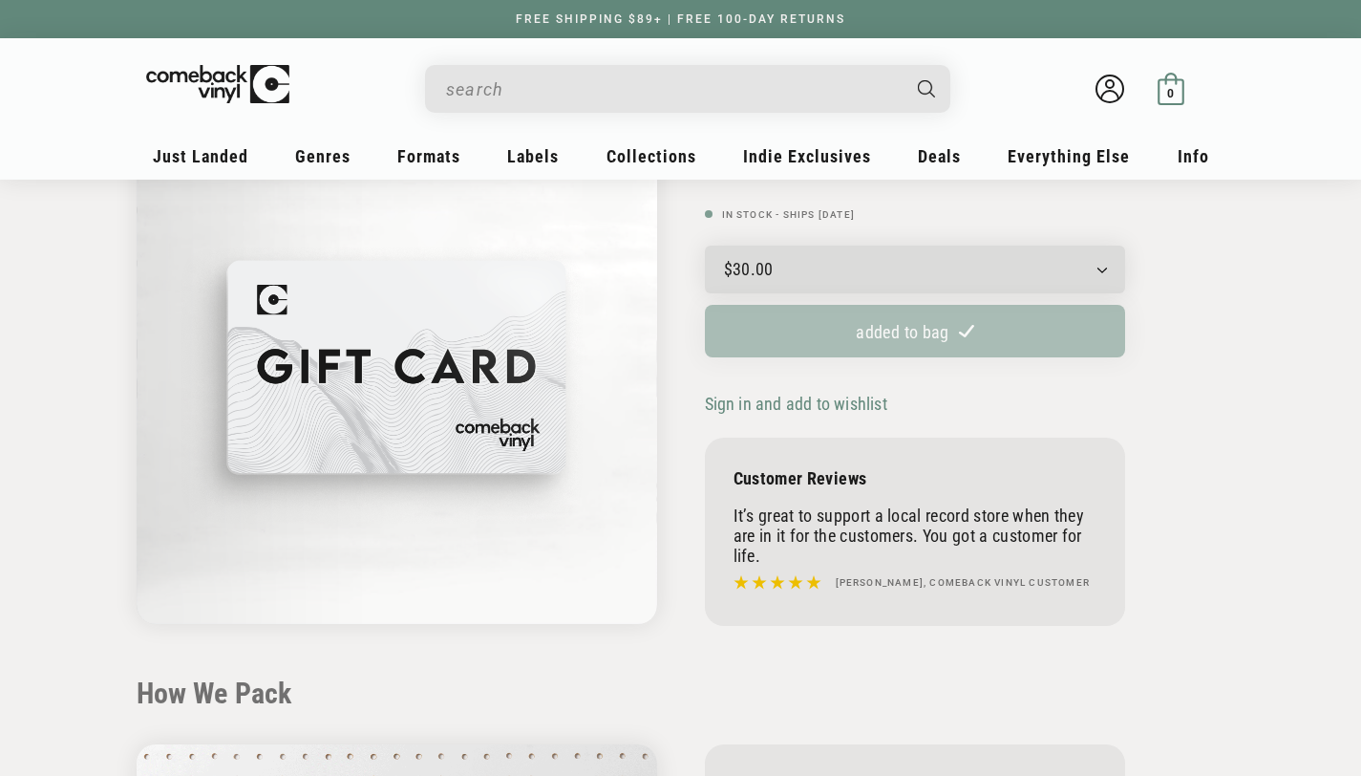
click at [1166, 86] on div "0 0 items" at bounding box center [1172, 93] width 14 height 14
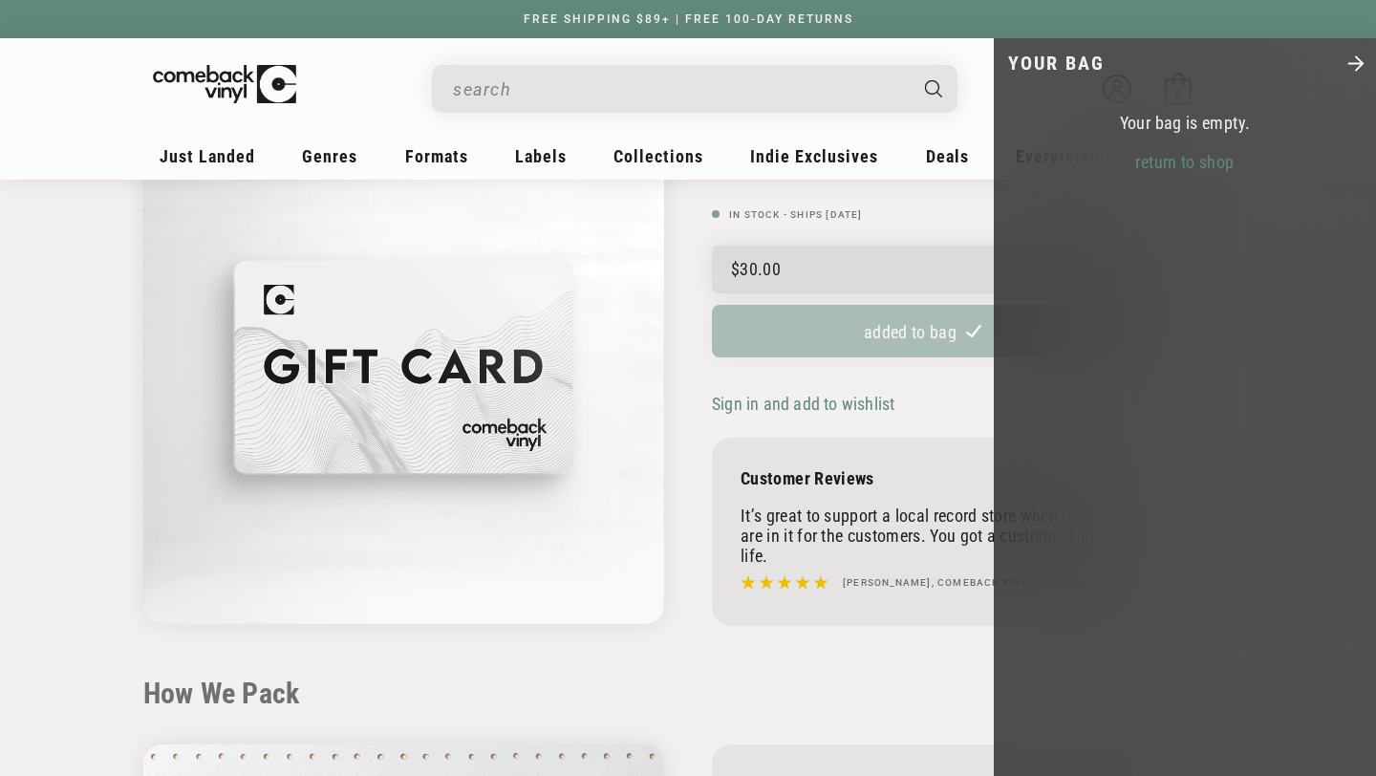
click at [1353, 66] on icon "Close" at bounding box center [1355, 64] width 22 height 22
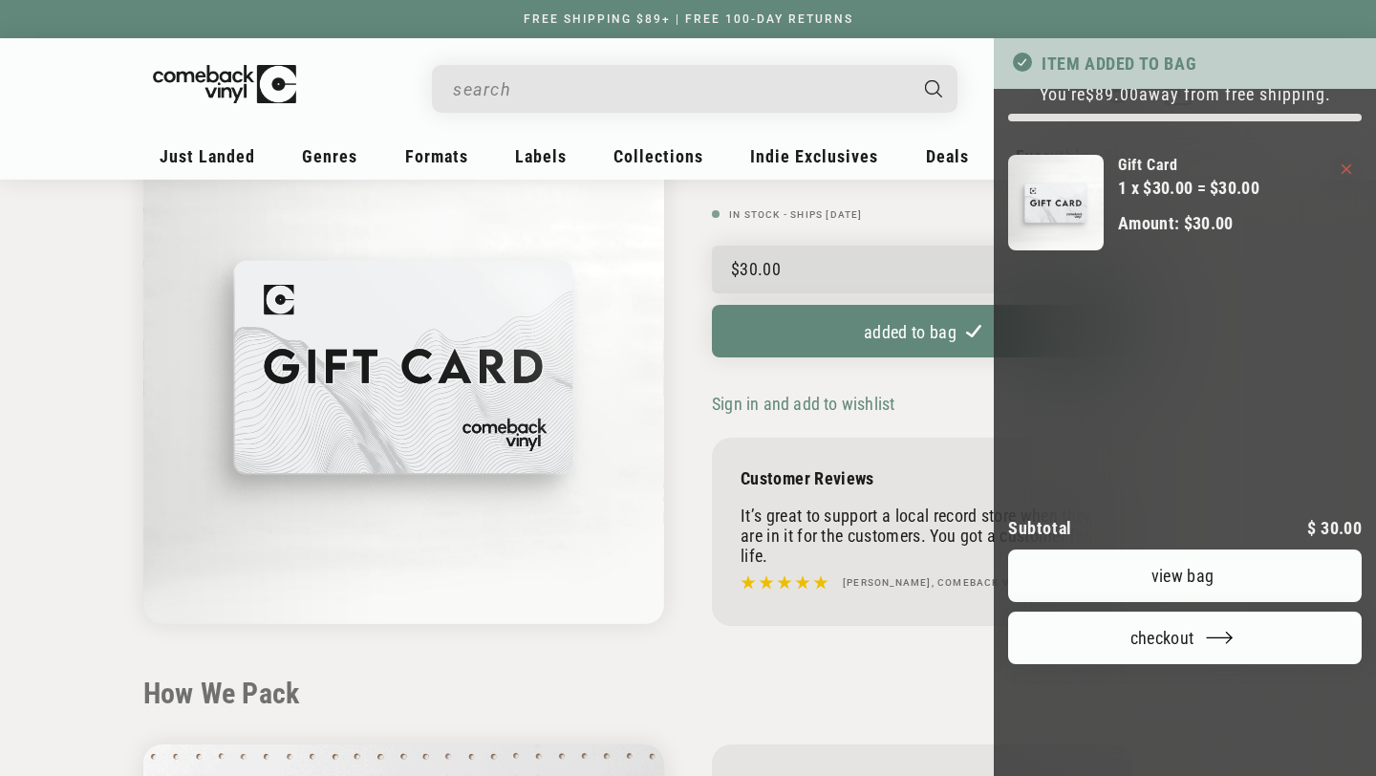
click at [1163, 602] on link "View bag" at bounding box center [1184, 575] width 353 height 53
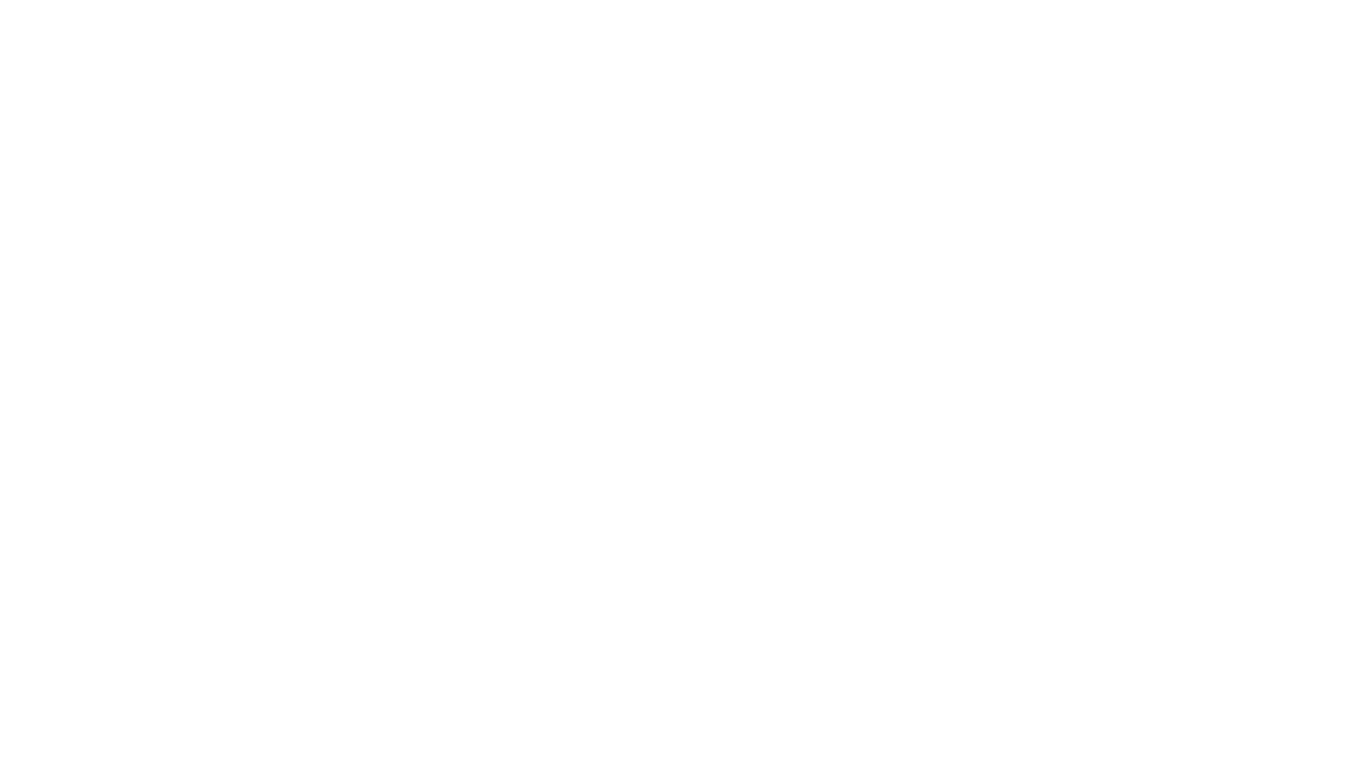
click at [0, 0] on html at bounding box center [0, 0] width 0 height 0
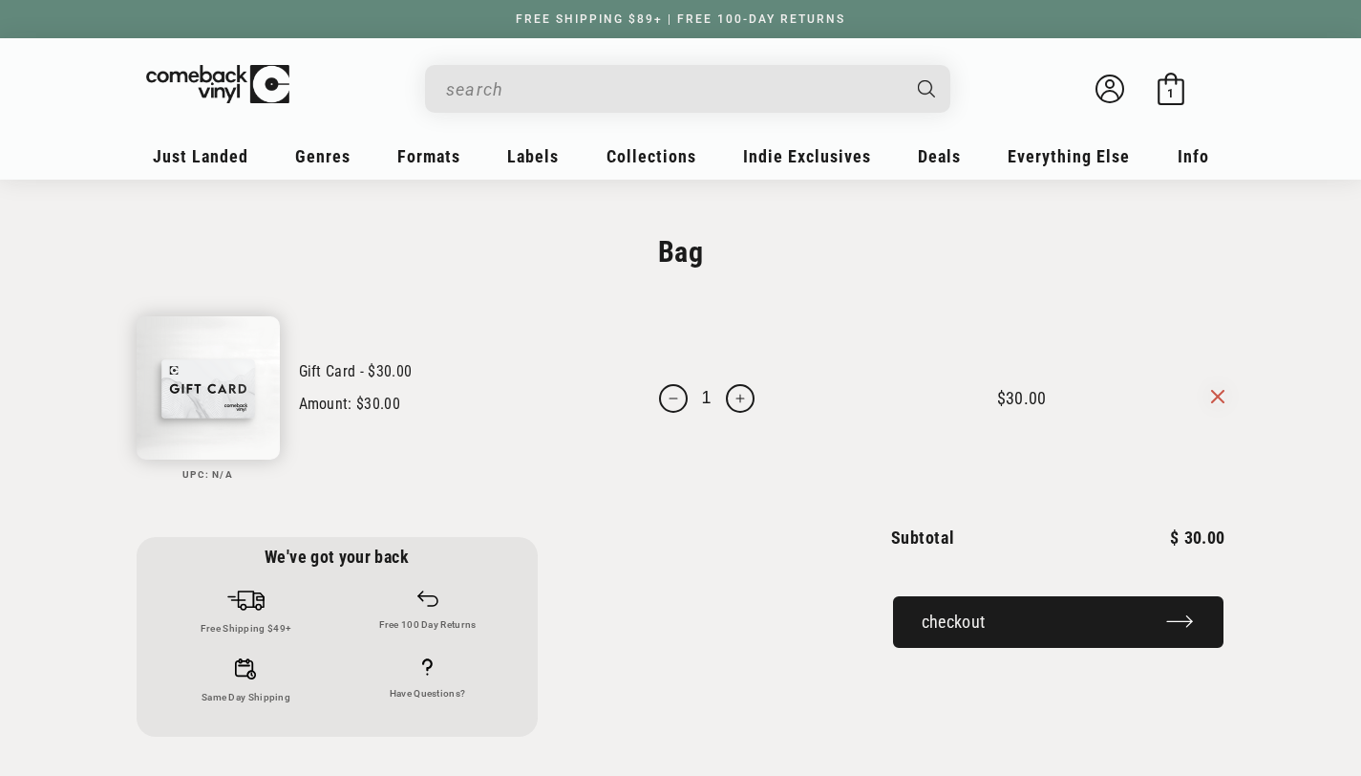
click at [922, 648] on button "Checkout" at bounding box center [1058, 621] width 334 height 55
